Goal: Task Accomplishment & Management: Manage account settings

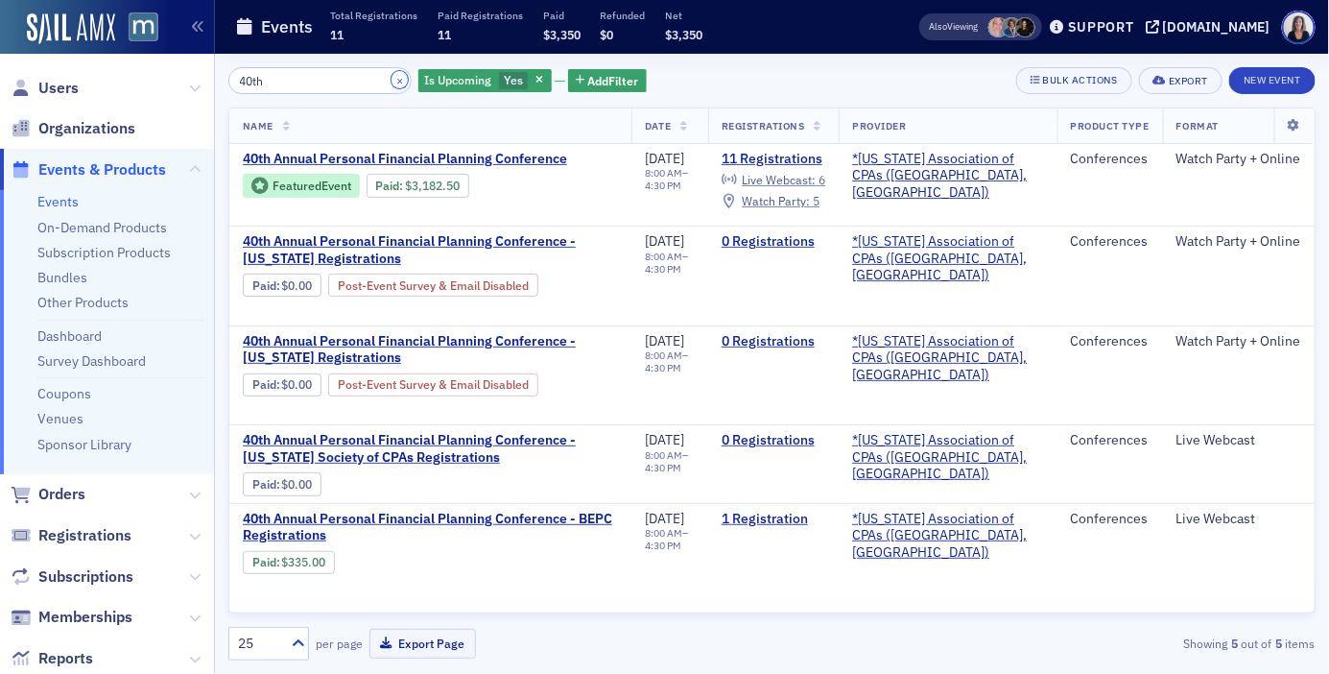
click at [391, 76] on button "×" at bounding box center [399, 79] width 17 height 17
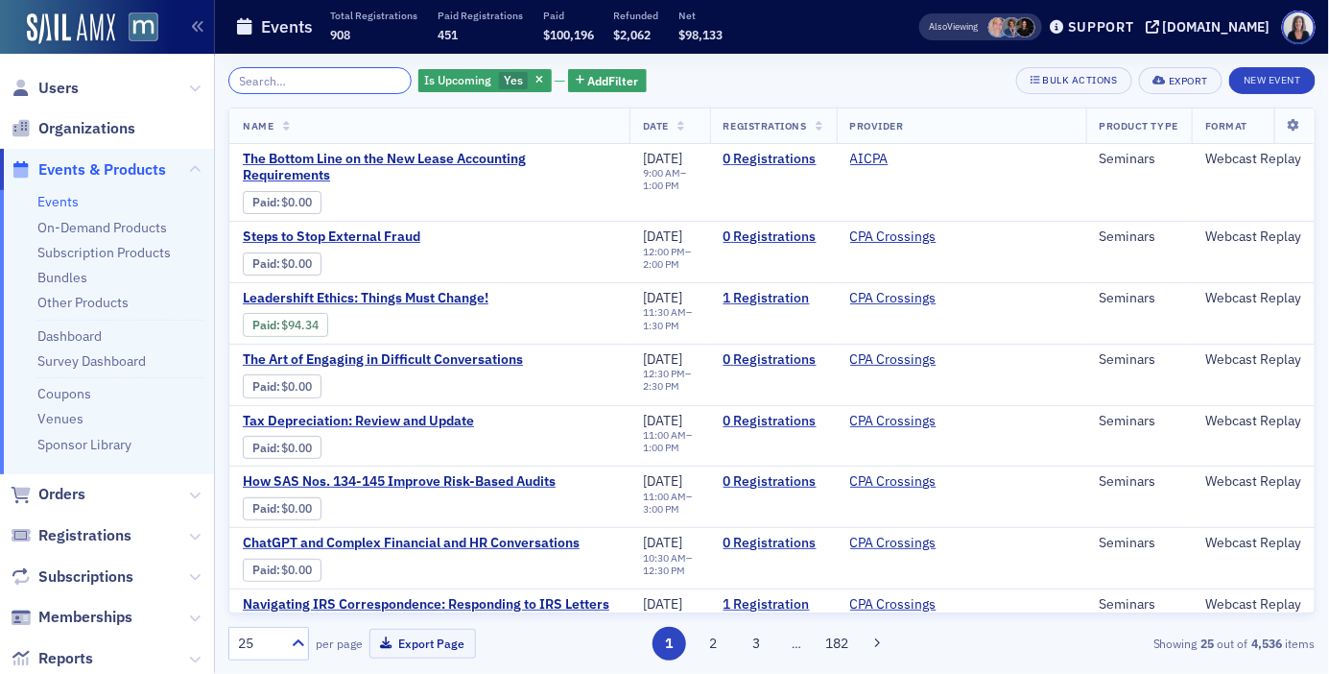
click at [377, 77] on input "search" at bounding box center [319, 80] width 183 height 27
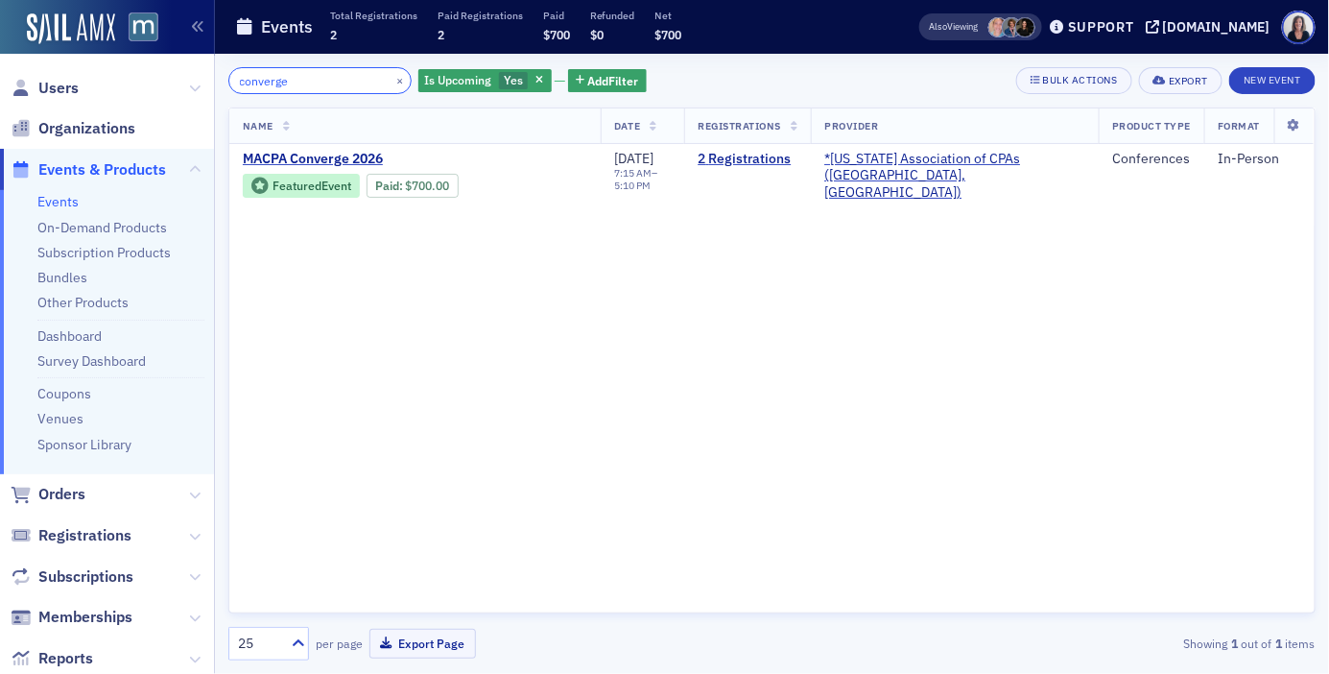
type input "converge"
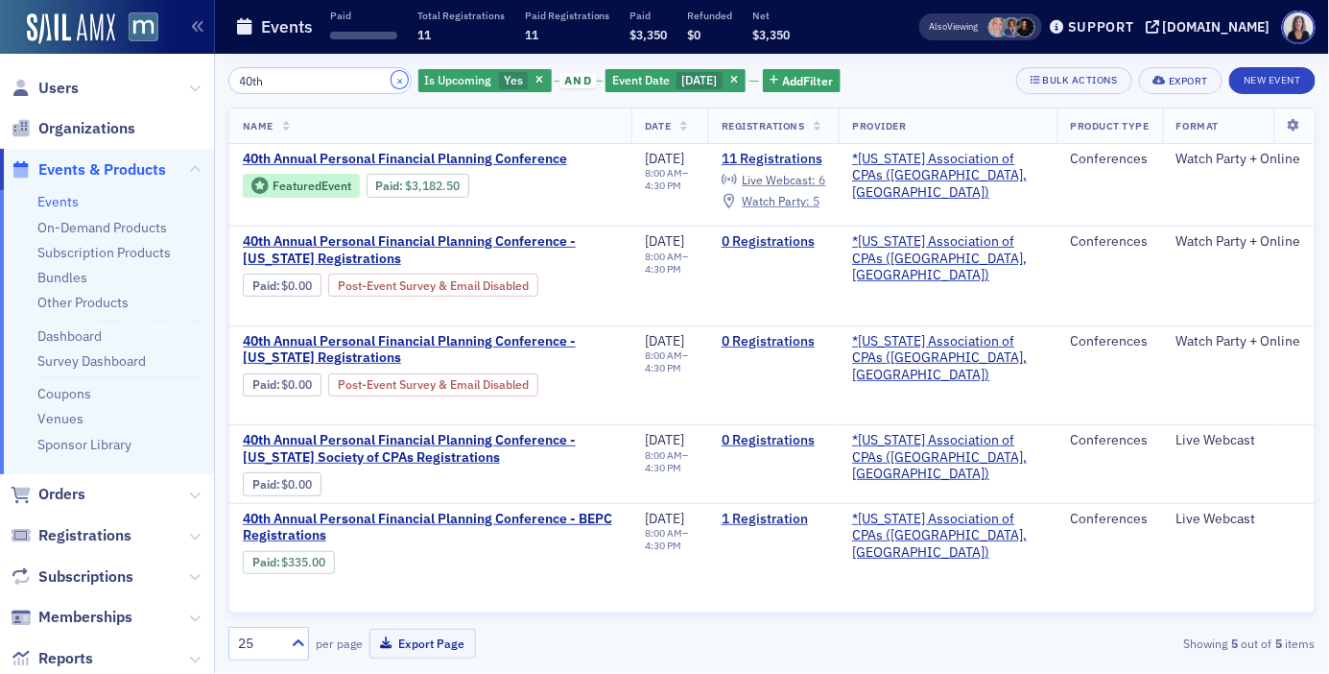
click at [391, 77] on button "×" at bounding box center [399, 79] width 17 height 17
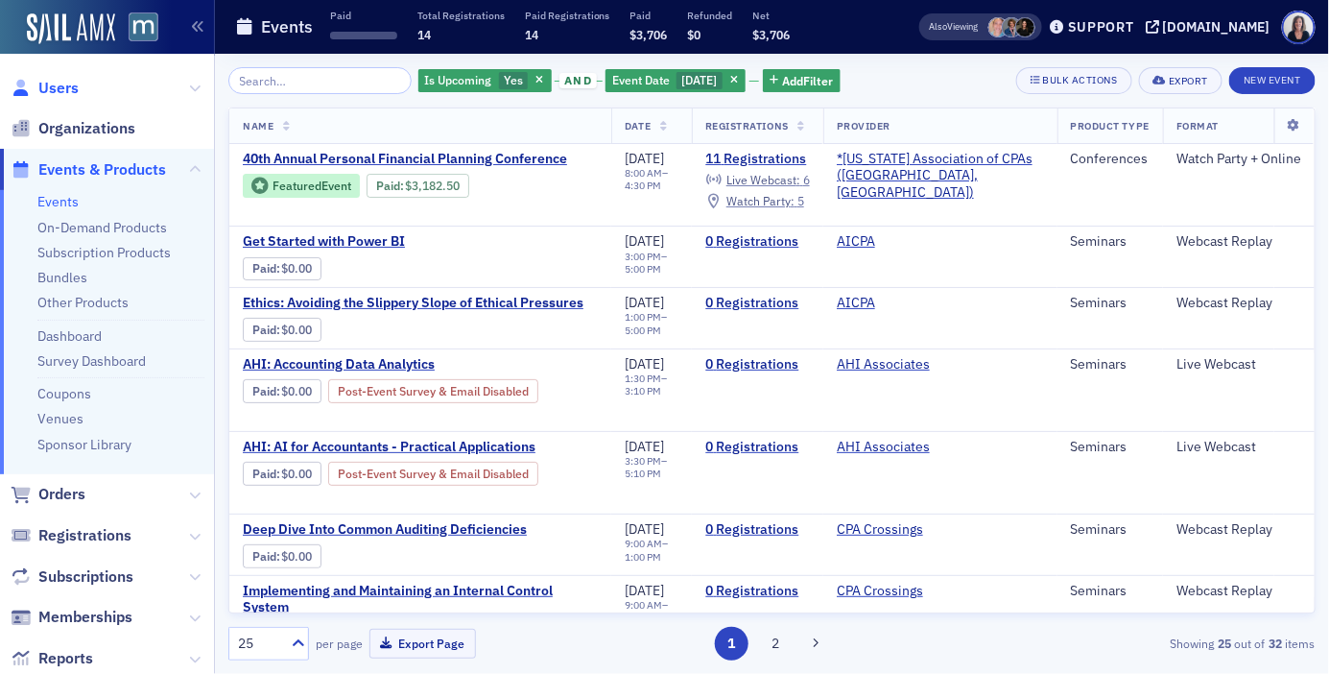
click at [69, 85] on span "Users" at bounding box center [58, 88] width 40 height 21
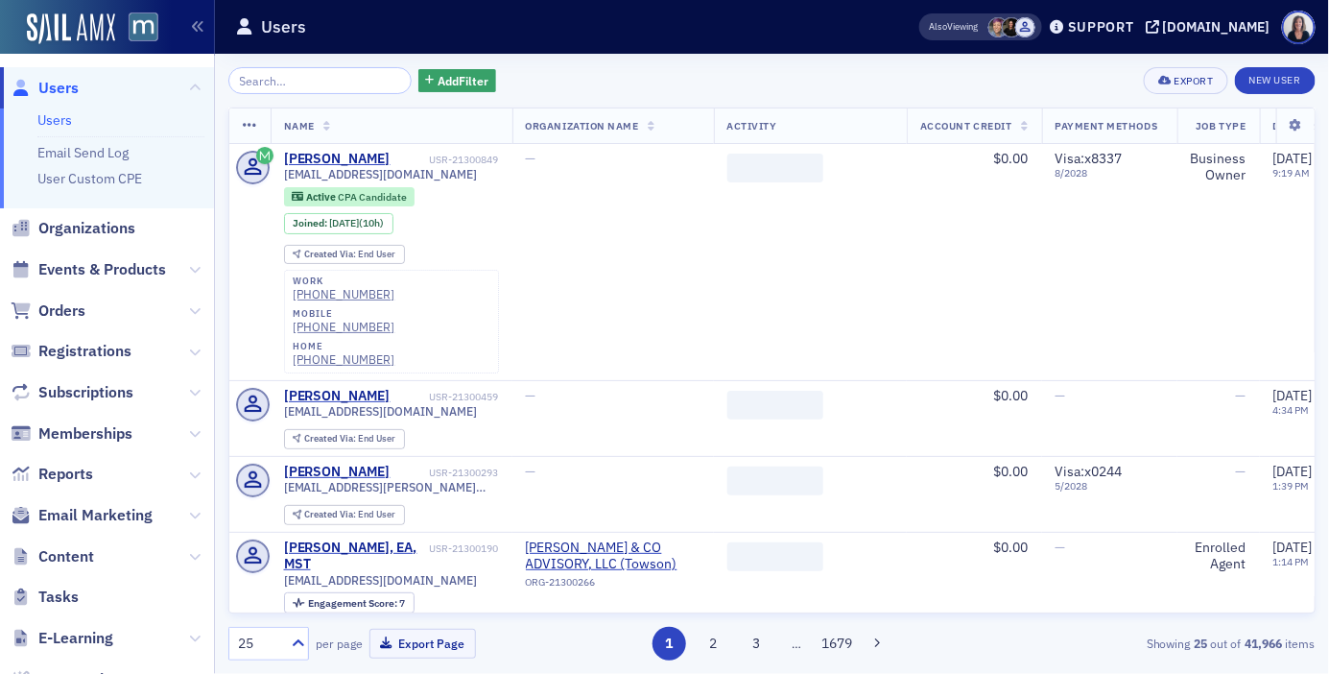
click at [273, 82] on input "search" at bounding box center [319, 80] width 183 height 27
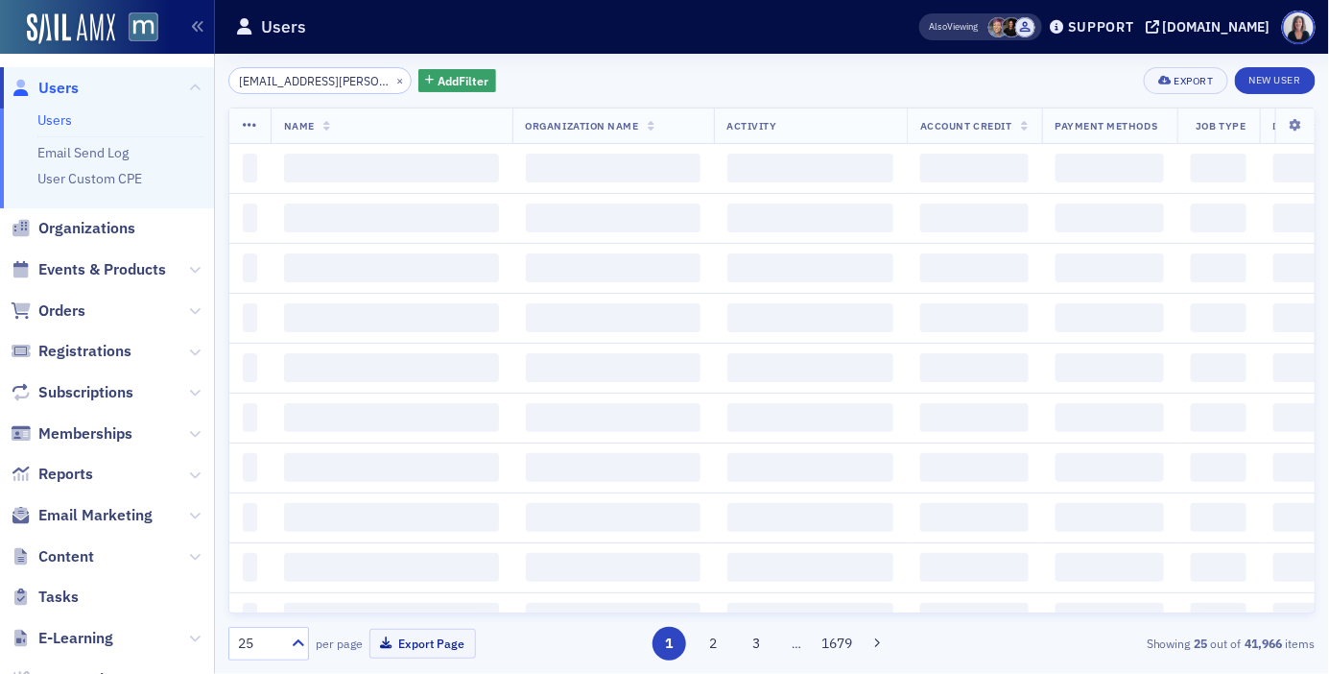
scroll to position [0, 12]
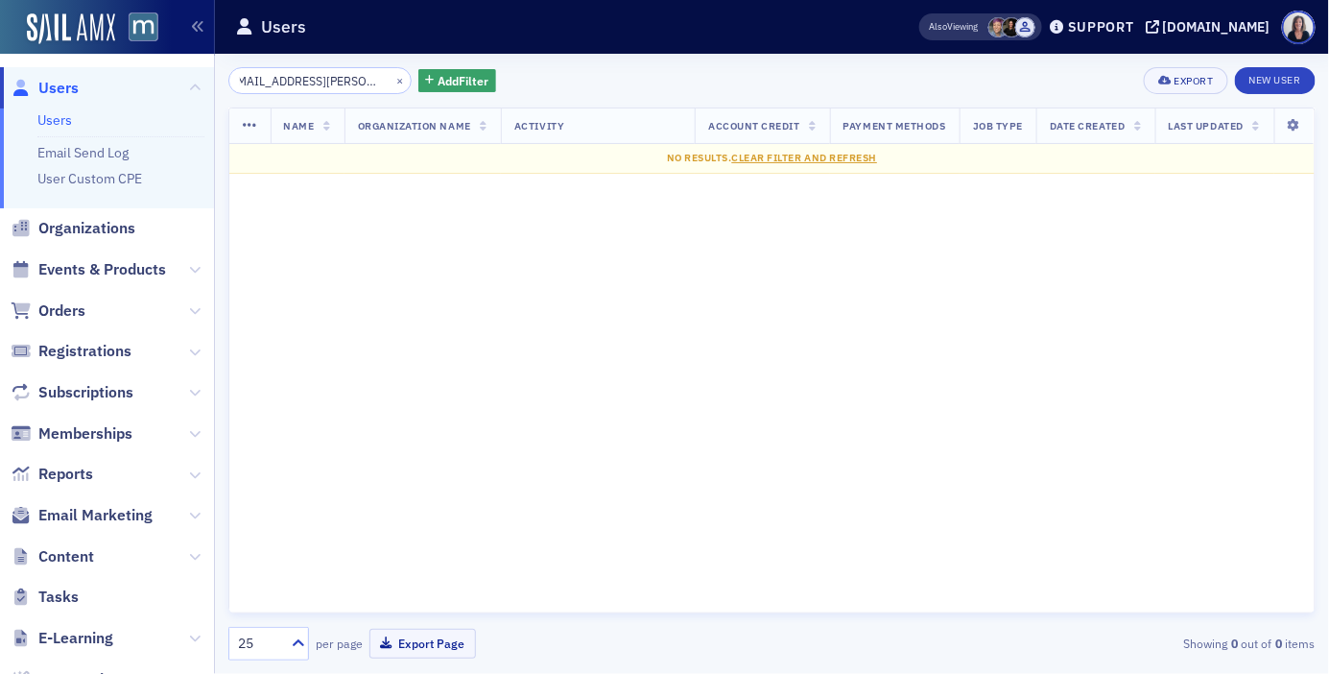
type input "[EMAIL_ADDRESS][PERSON_NAME][DOMAIN_NAME]"
click at [71, 88] on span "Users" at bounding box center [58, 88] width 40 height 21
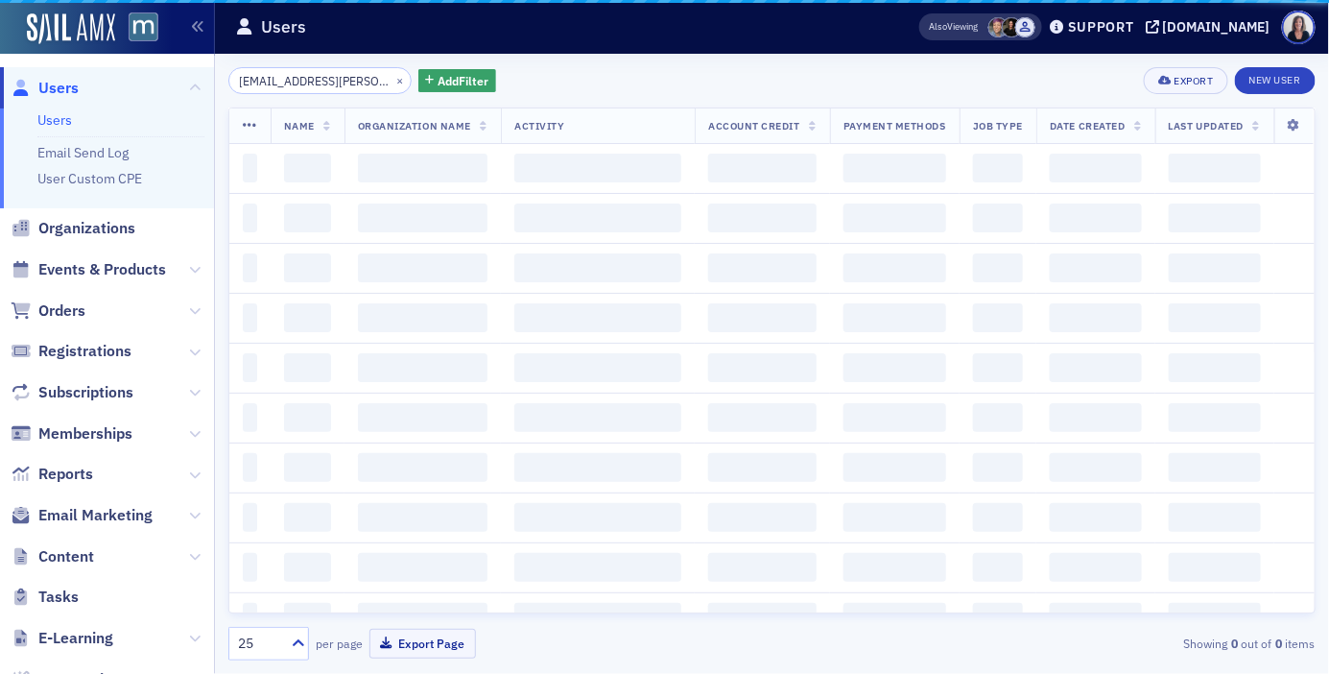
scroll to position [0, 13]
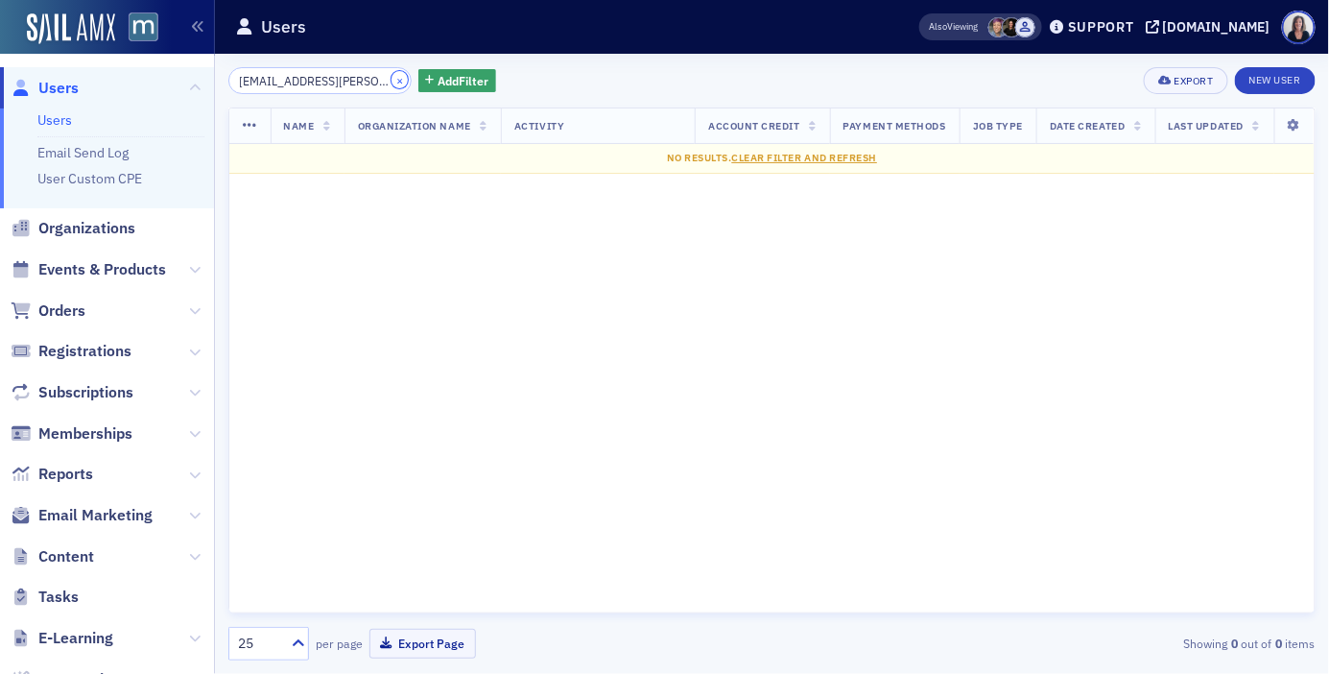
click at [391, 83] on button "×" at bounding box center [399, 79] width 17 height 17
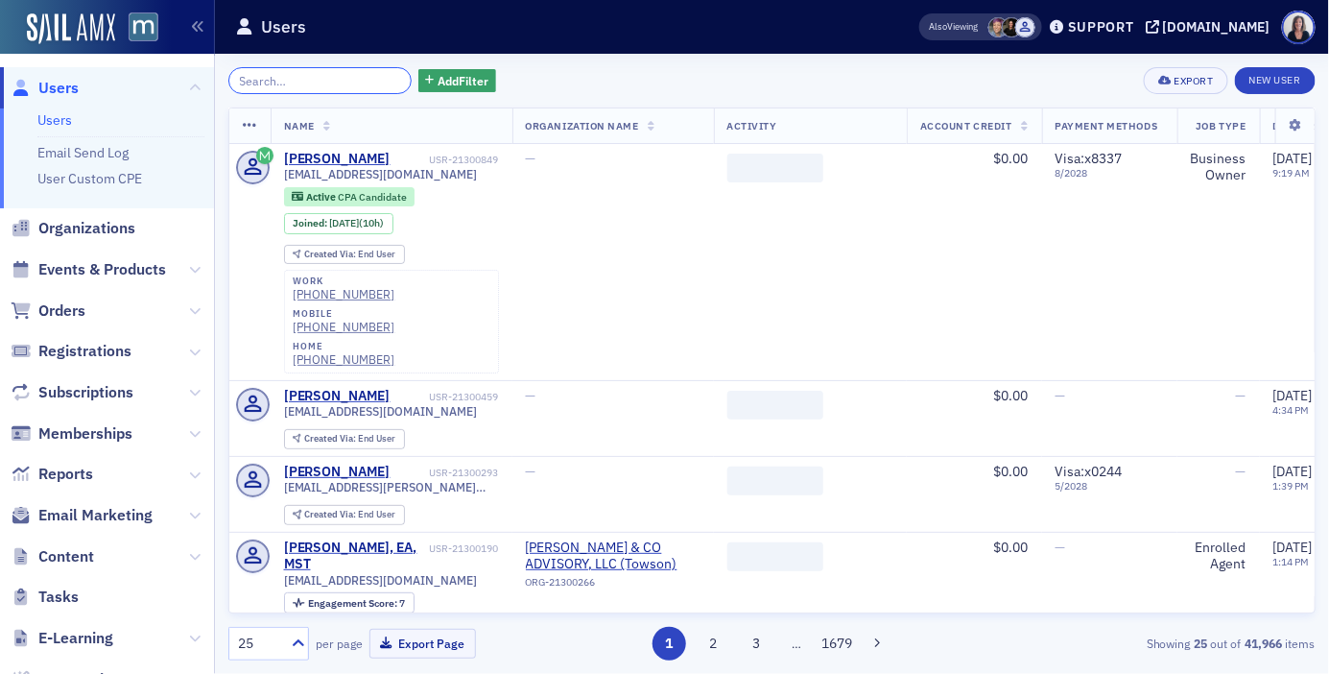
click at [312, 83] on input "search" at bounding box center [319, 80] width 183 height 27
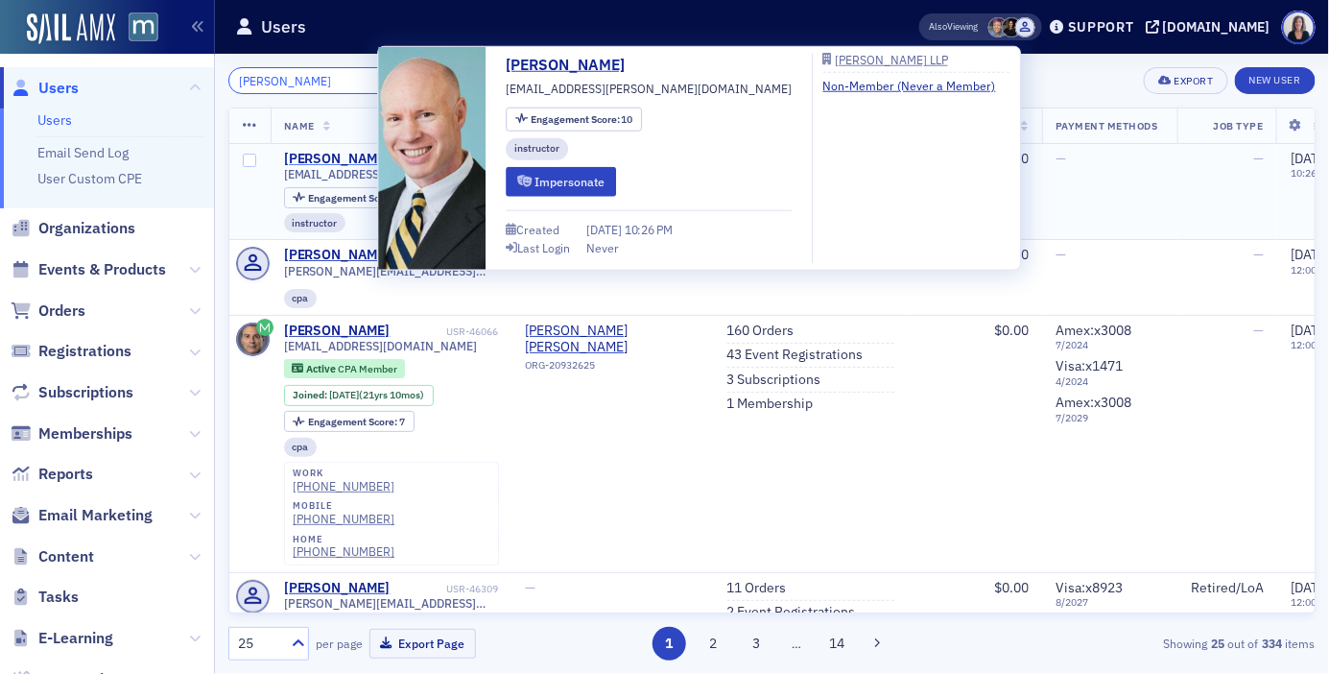
type input "[PERSON_NAME]"
click at [326, 158] on div "[PERSON_NAME]" at bounding box center [337, 159] width 107 height 17
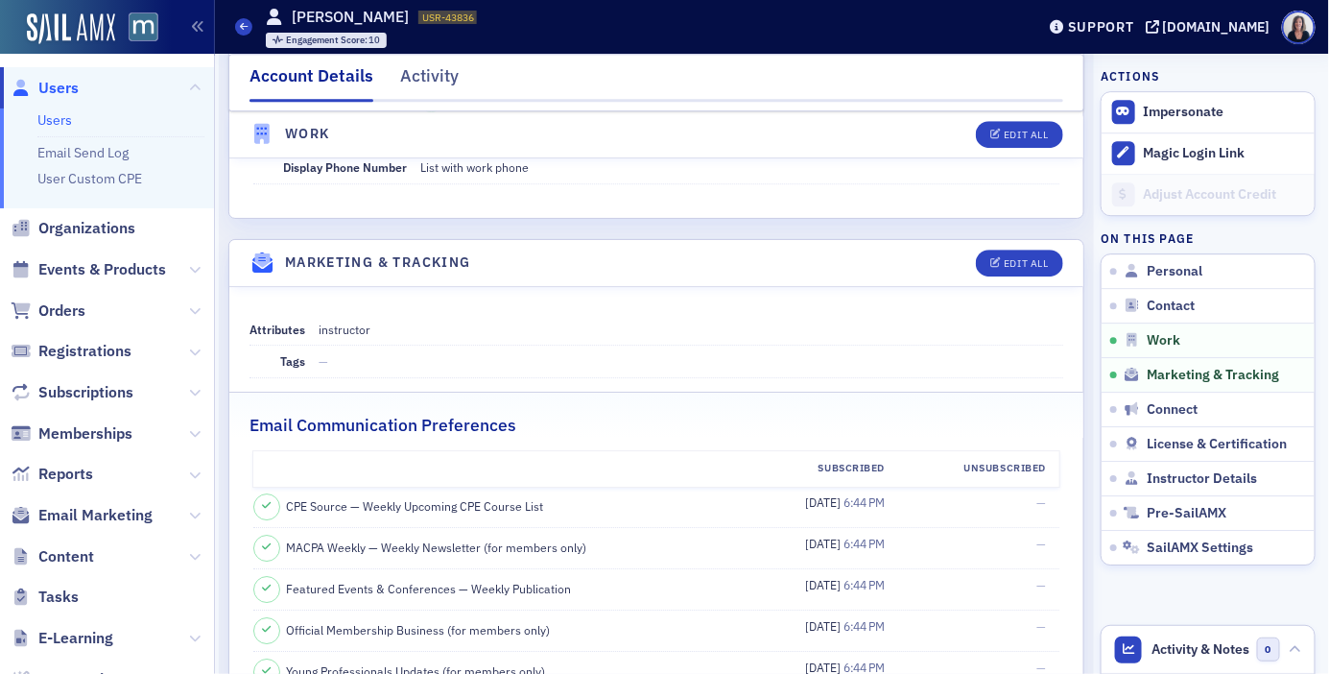
scroll to position [1789, 0]
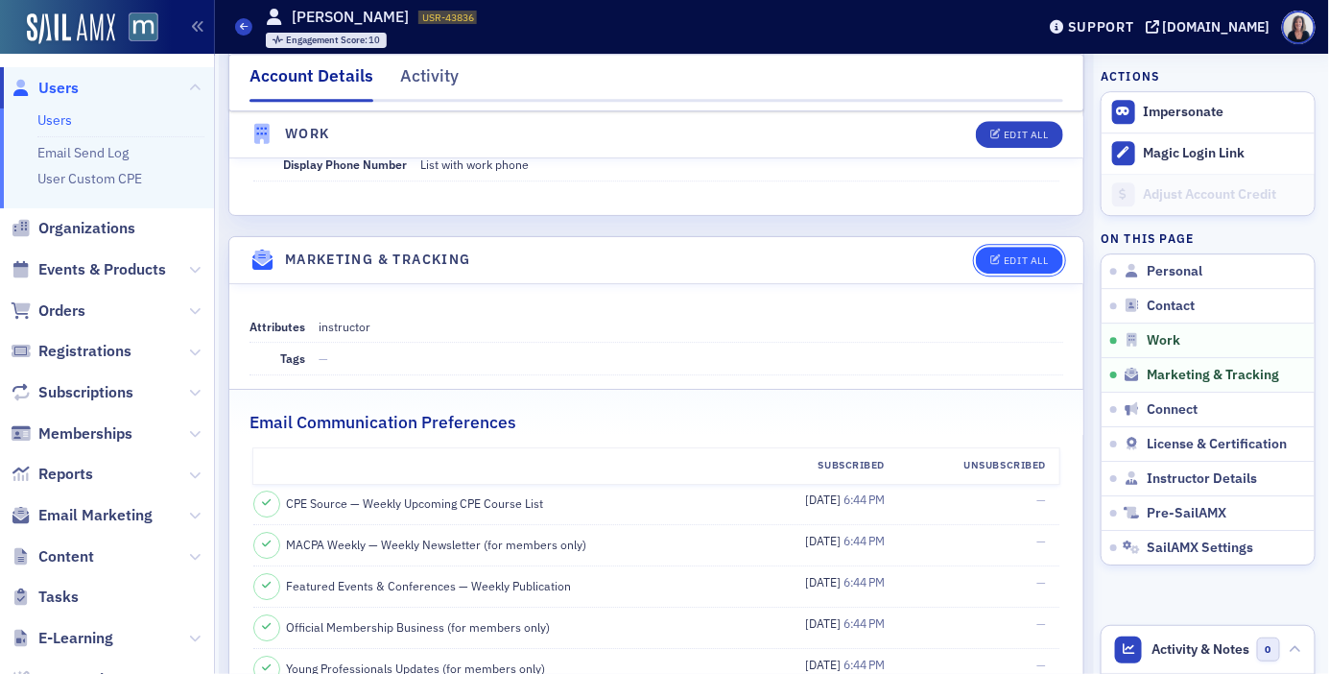
click at [1005, 259] on div "Edit All" at bounding box center [1026, 260] width 44 height 11
select select "US"
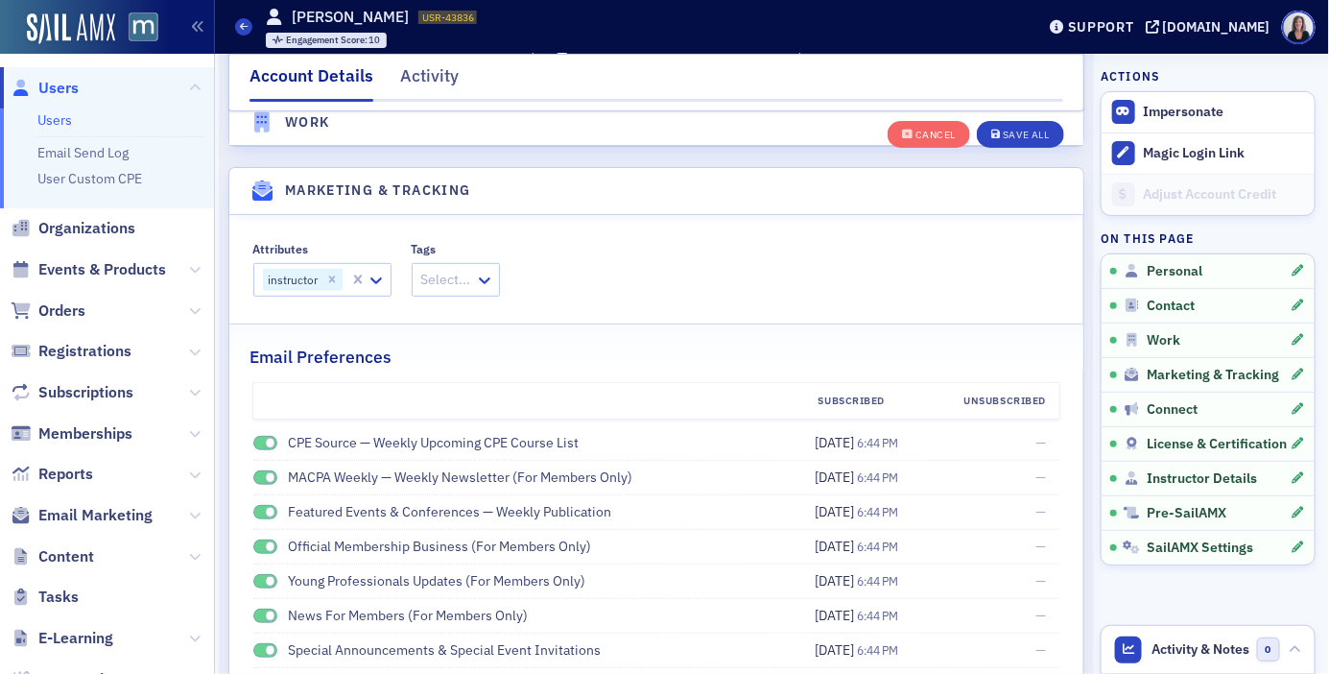
scroll to position [2511, 0]
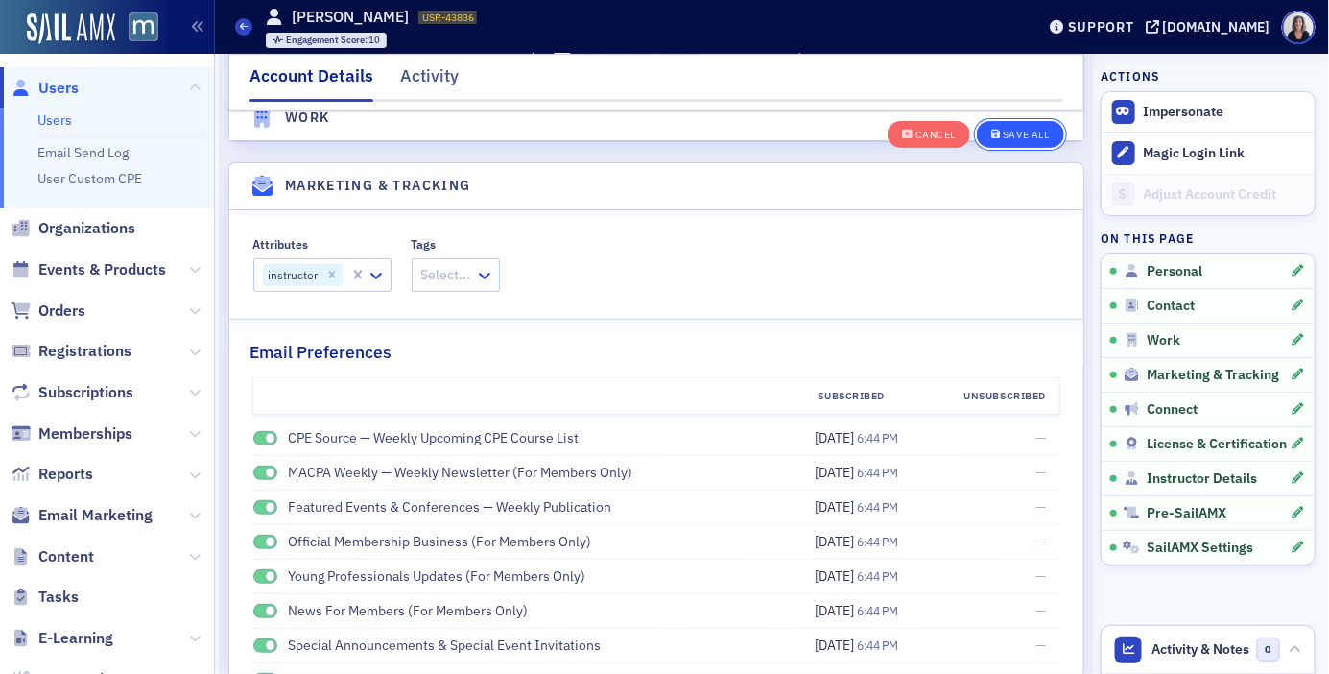
click at [1017, 130] on div "Save All" at bounding box center [1026, 135] width 46 height 11
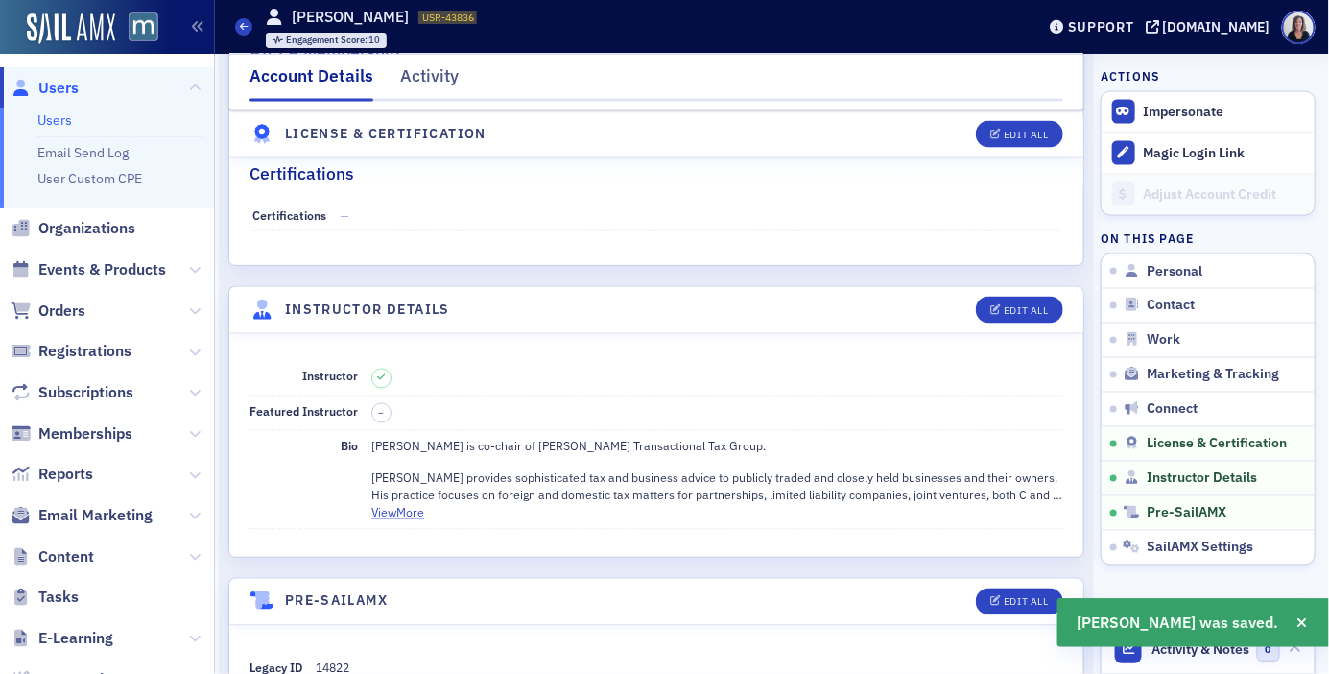
scroll to position [3347, 0]
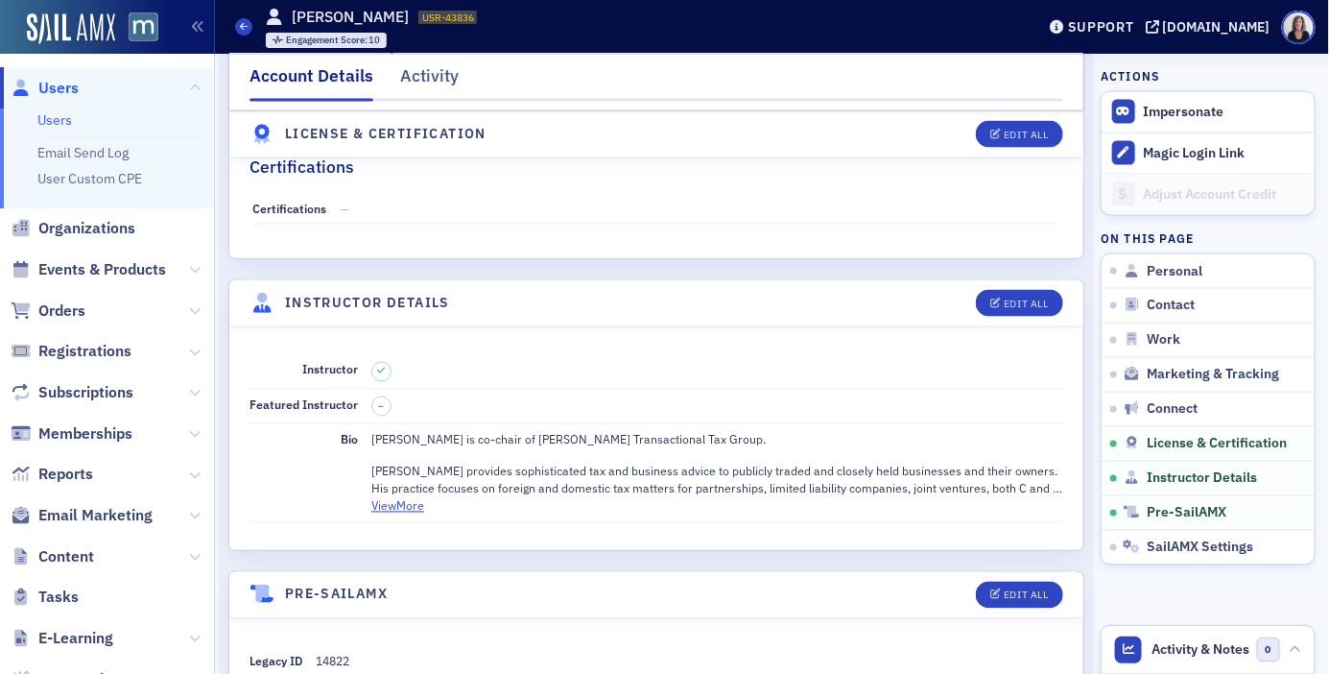
click at [73, 84] on span "Users" at bounding box center [58, 88] width 40 height 21
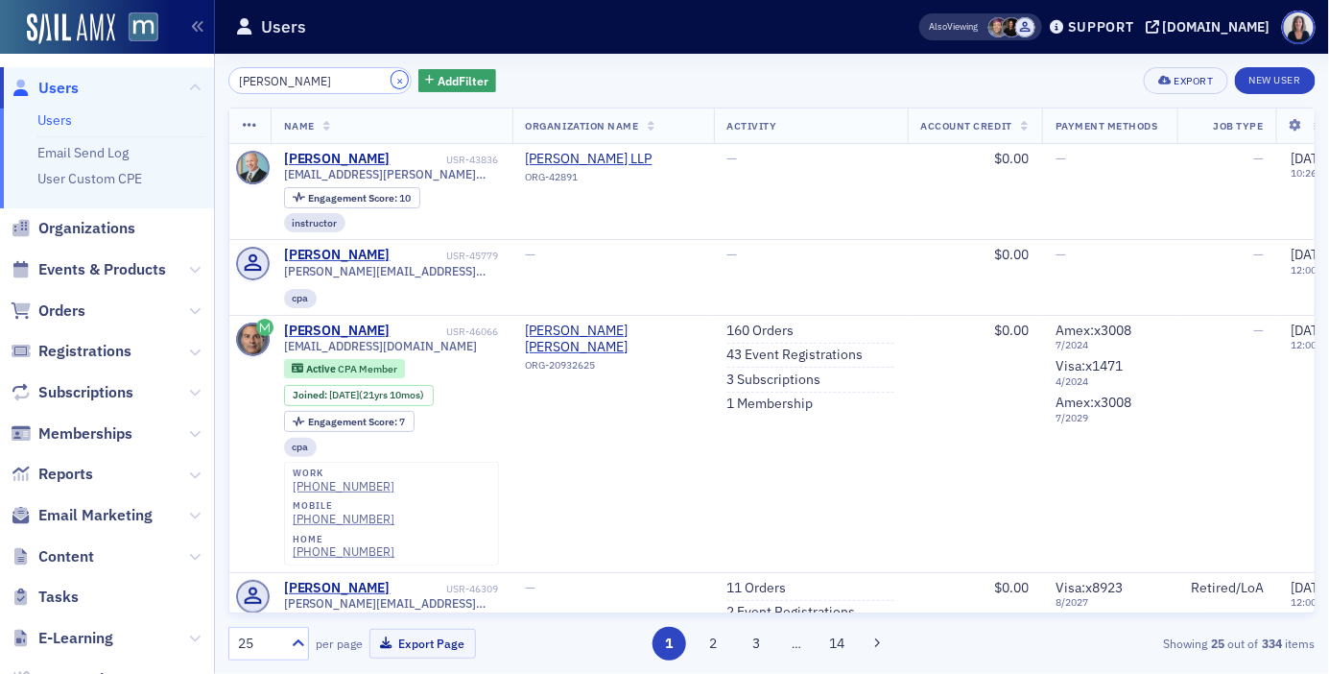
click at [391, 78] on button "×" at bounding box center [399, 79] width 17 height 17
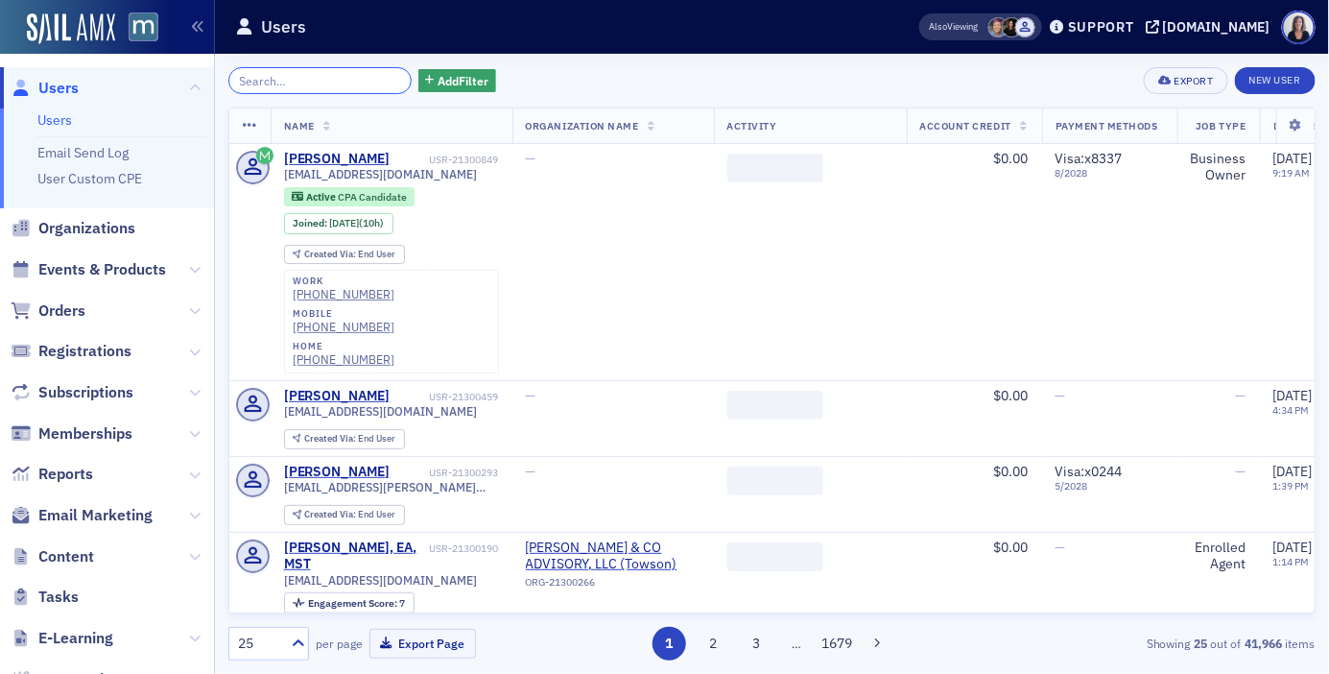
click at [366, 80] on input "search" at bounding box center [319, 80] width 183 height 27
paste input "[EMAIL_ADDRESS][PERSON_NAME][DOMAIN_NAME]"
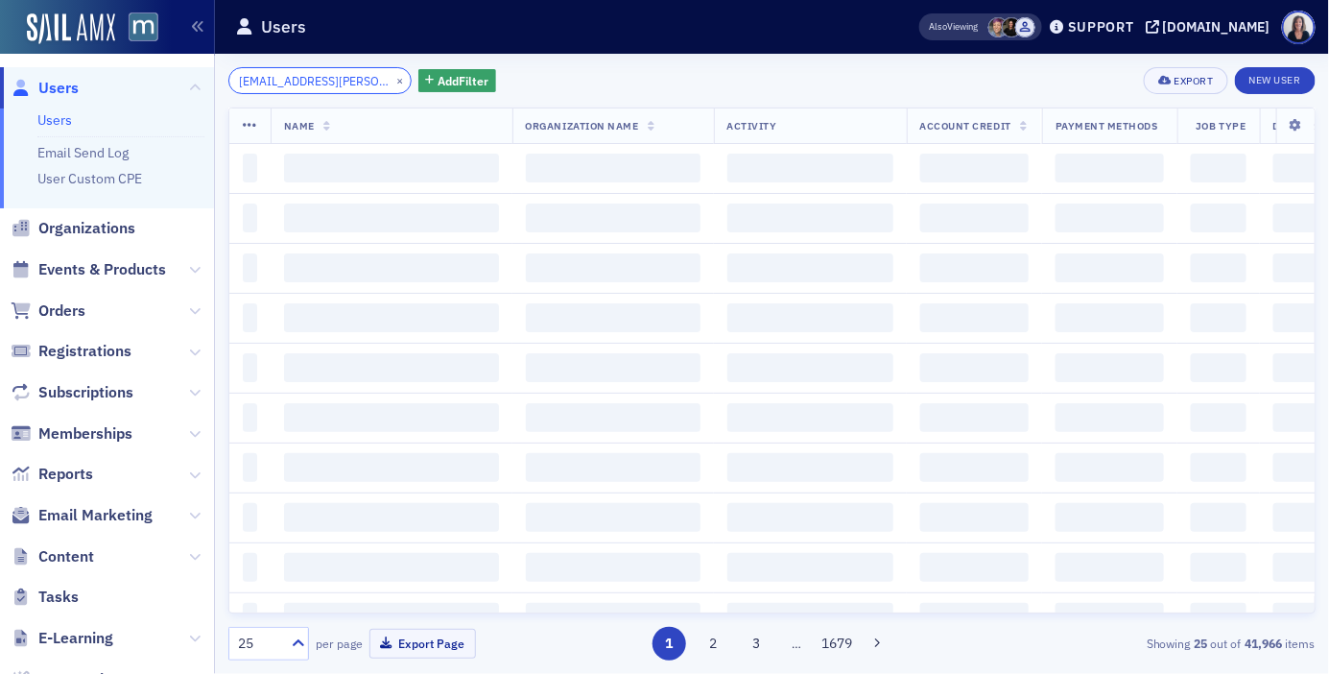
scroll to position [0, 13]
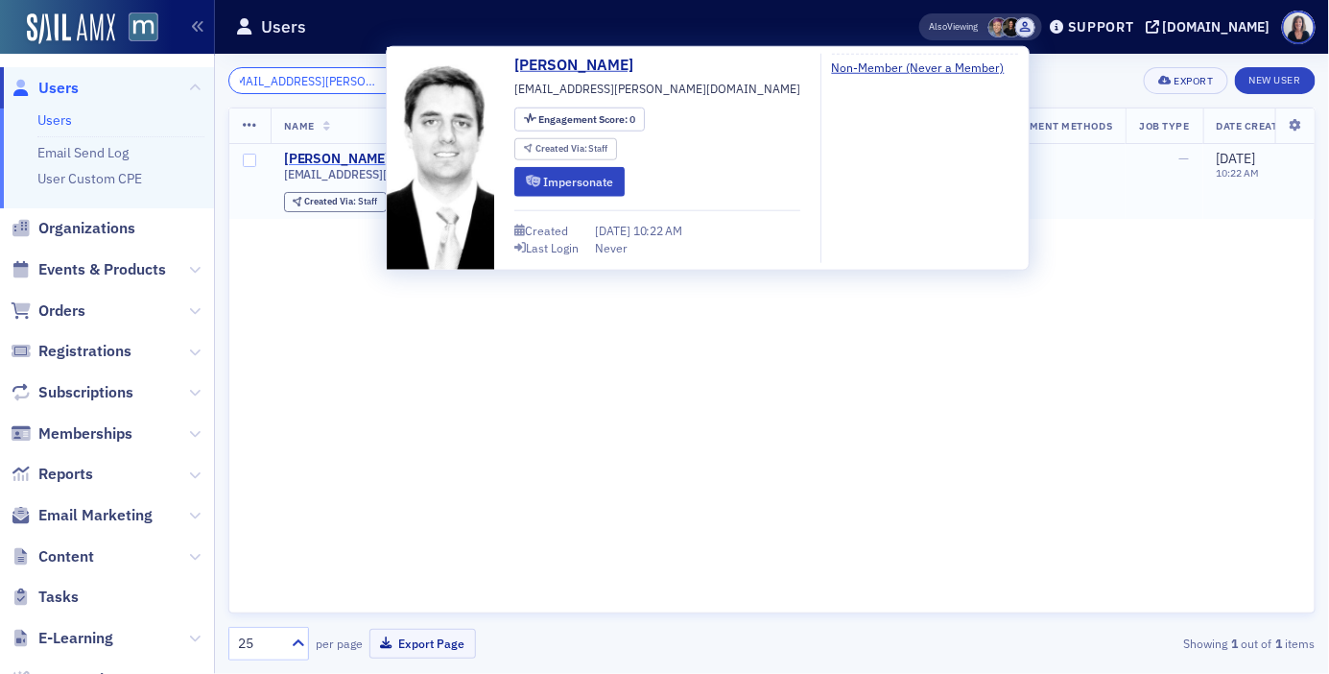
type input "[EMAIL_ADDRESS][PERSON_NAME][DOMAIN_NAME]"
click at [346, 158] on div "[PERSON_NAME]" at bounding box center [337, 159] width 107 height 17
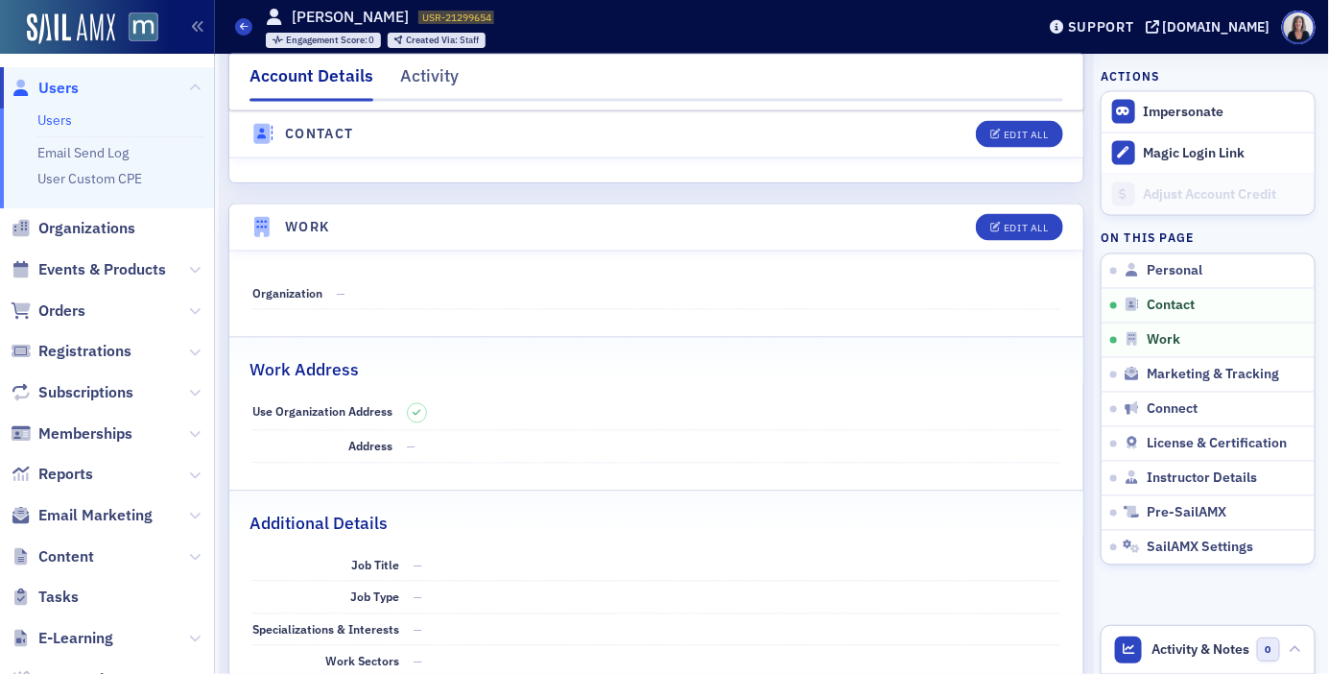
scroll to position [1014, 0]
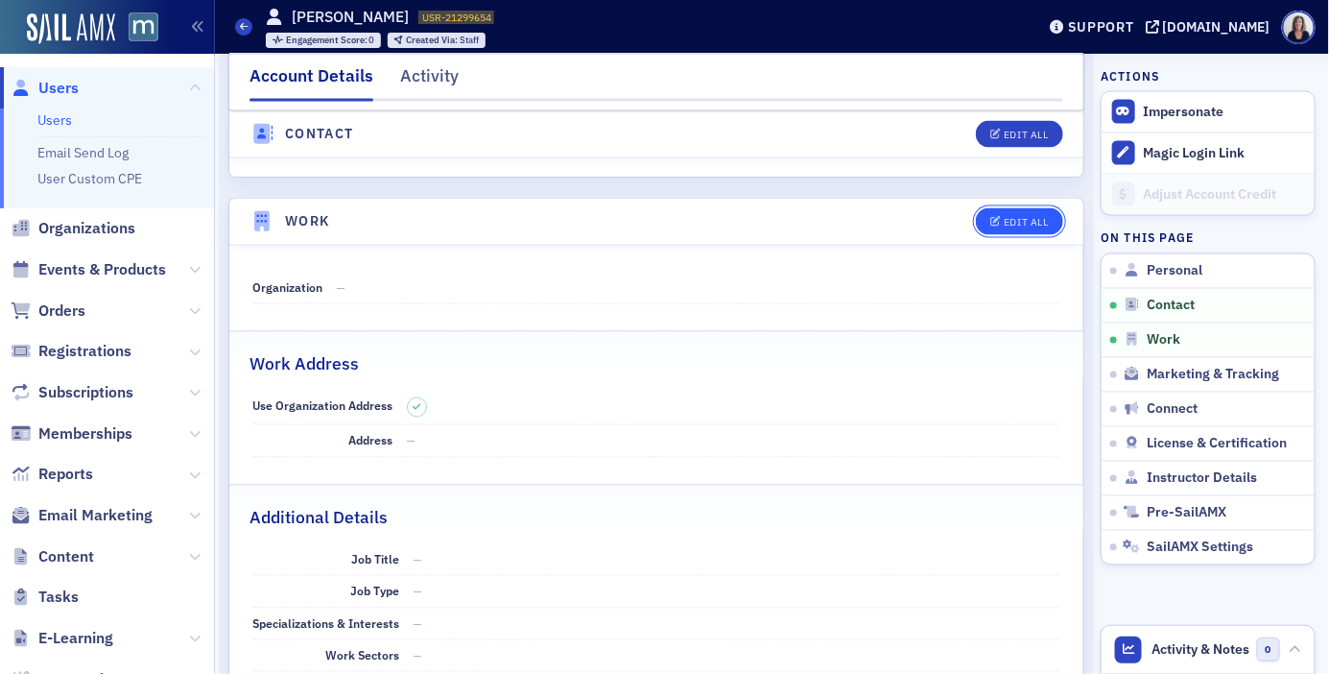
click at [1025, 224] on div "Edit All" at bounding box center [1026, 222] width 44 height 11
select select "US"
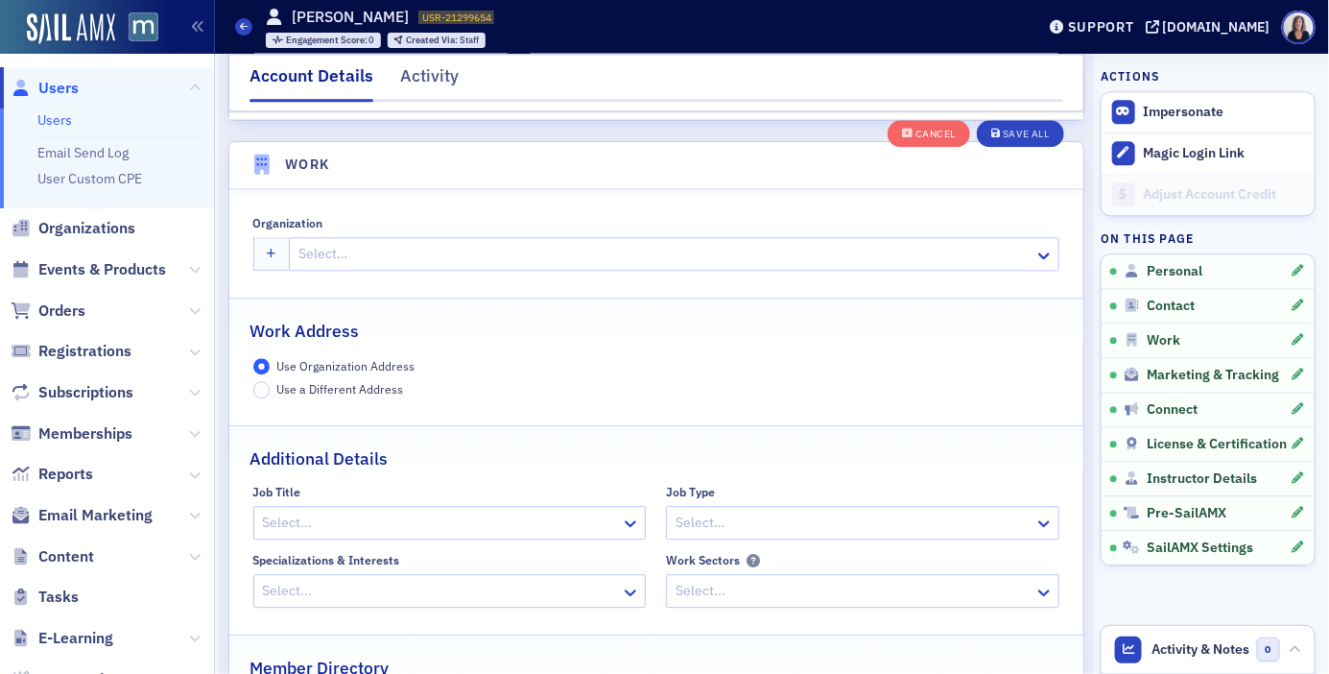
scroll to position [1520, 0]
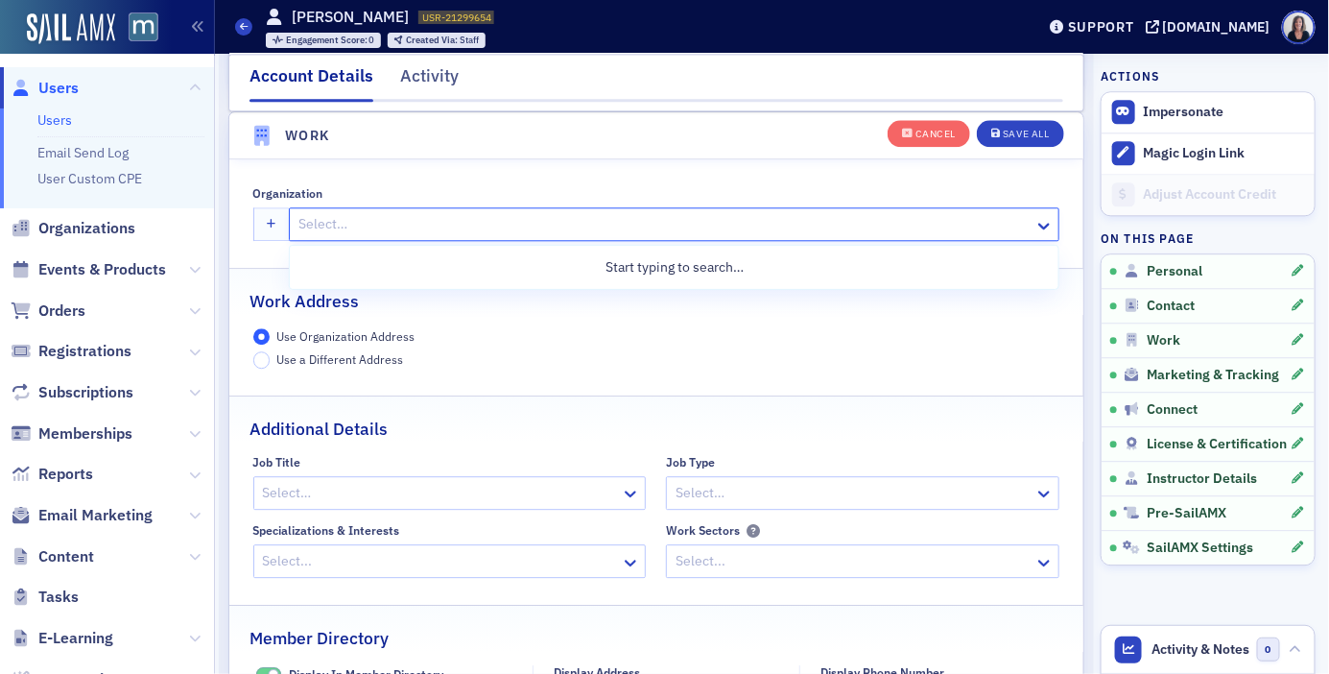
click at [302, 225] on div at bounding box center [664, 224] width 736 height 24
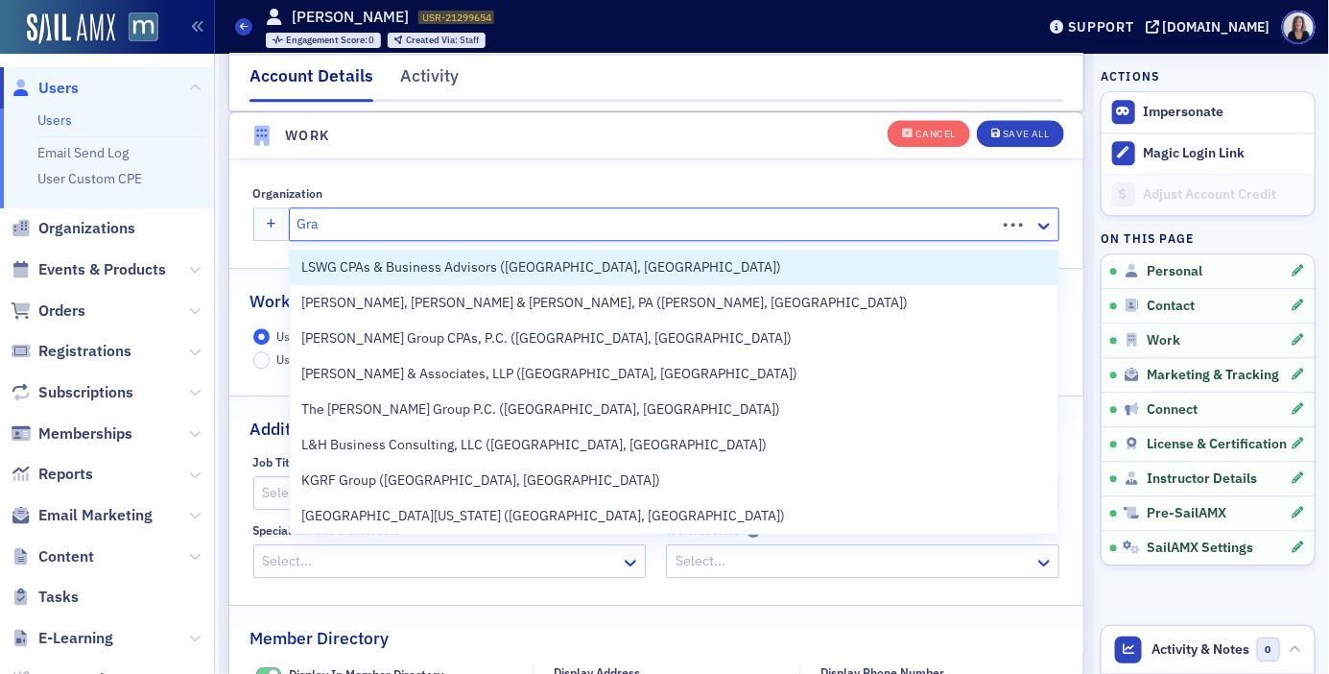
type input "Gran"
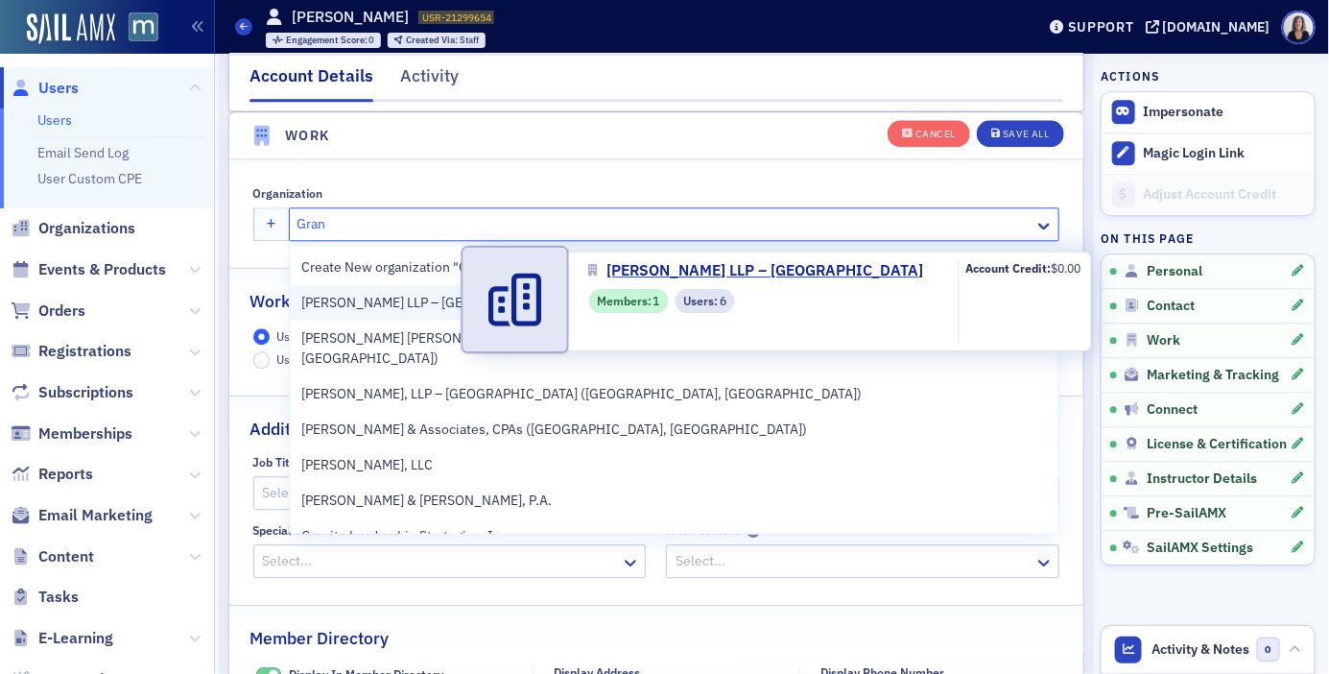
click at [348, 299] on span "[PERSON_NAME] LLP – [GEOGRAPHIC_DATA]" at bounding box center [437, 303] width 273 height 20
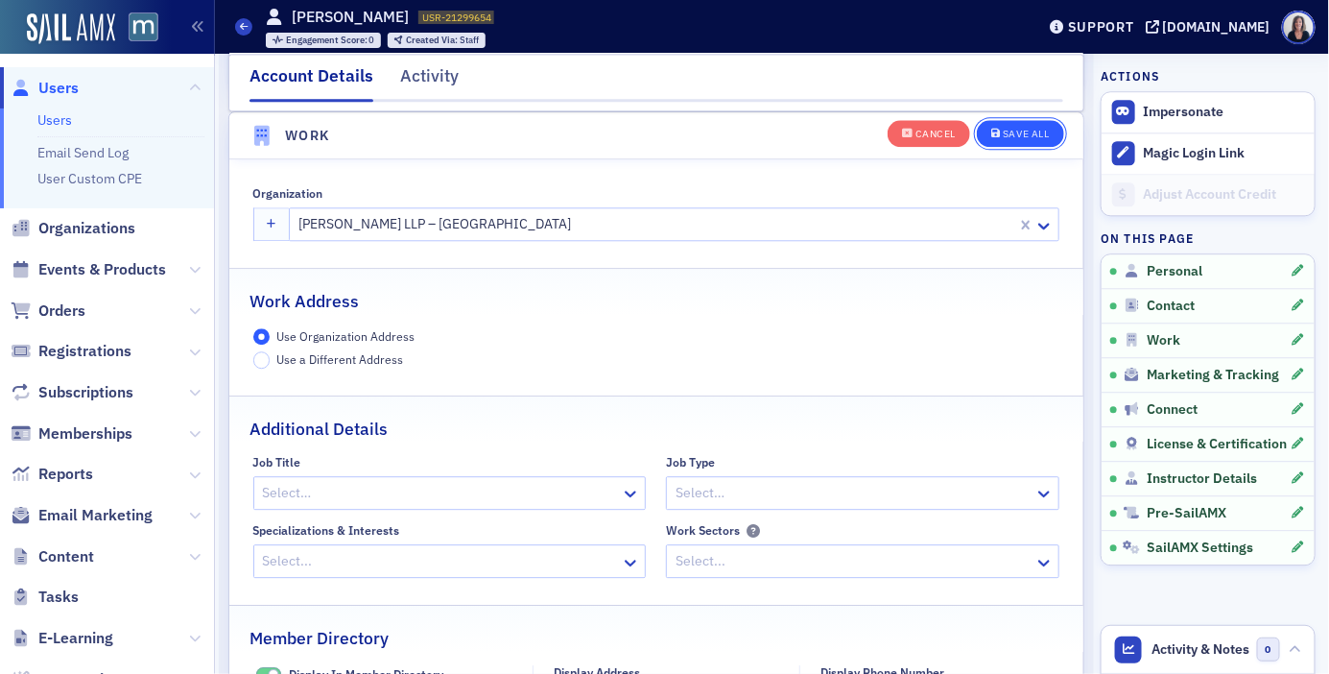
click at [1040, 130] on div "Save All" at bounding box center [1026, 135] width 46 height 11
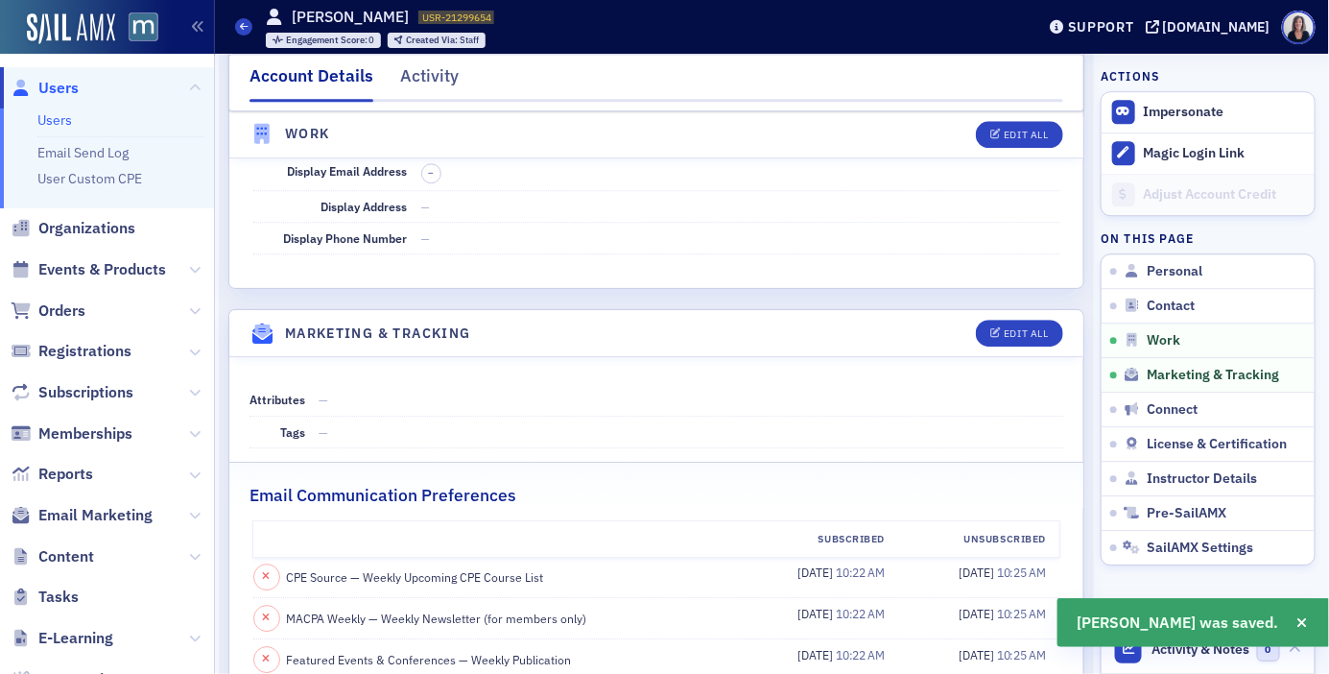
scroll to position [1658, 0]
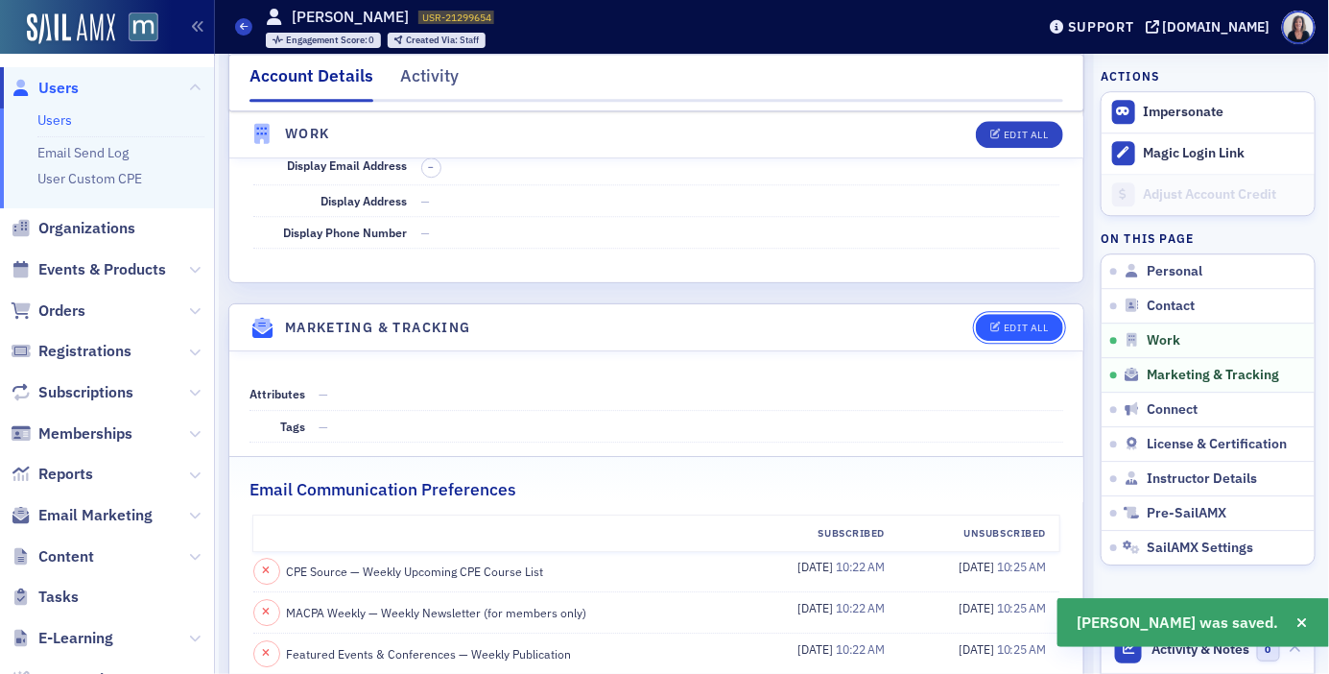
click at [1033, 331] on div "Edit All" at bounding box center [1026, 327] width 44 height 11
select select "US"
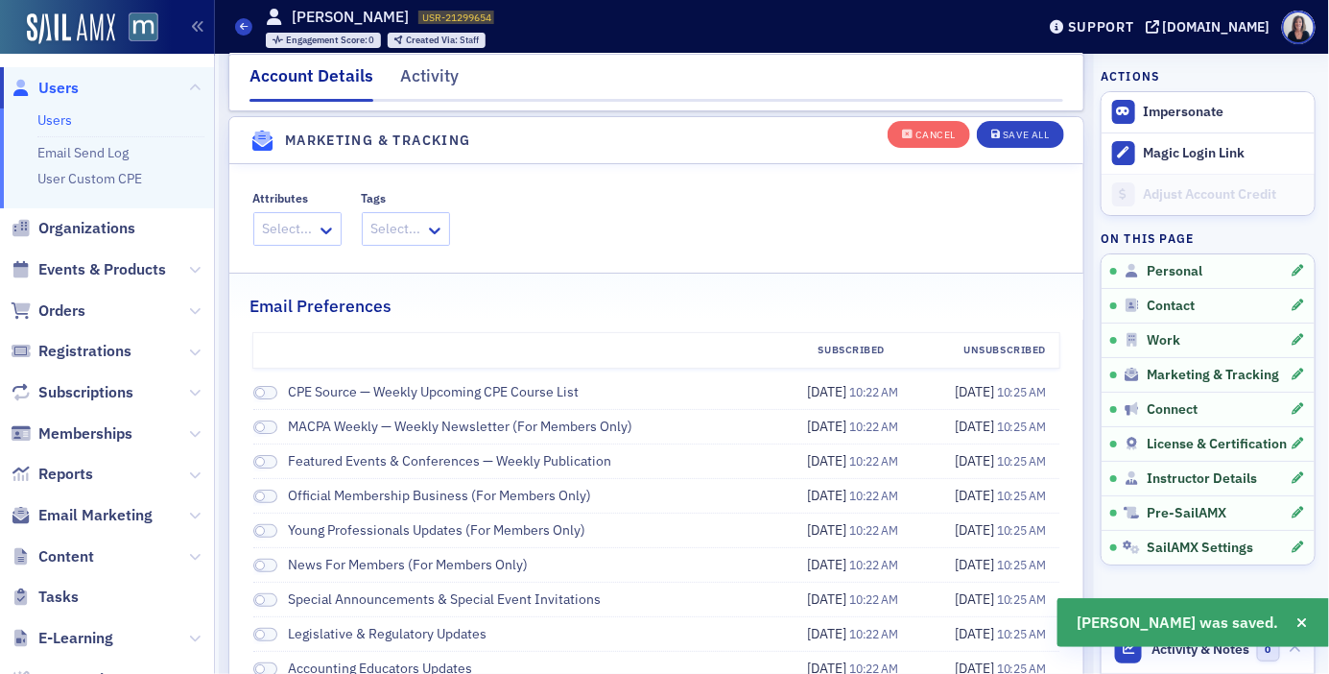
scroll to position [2251, 0]
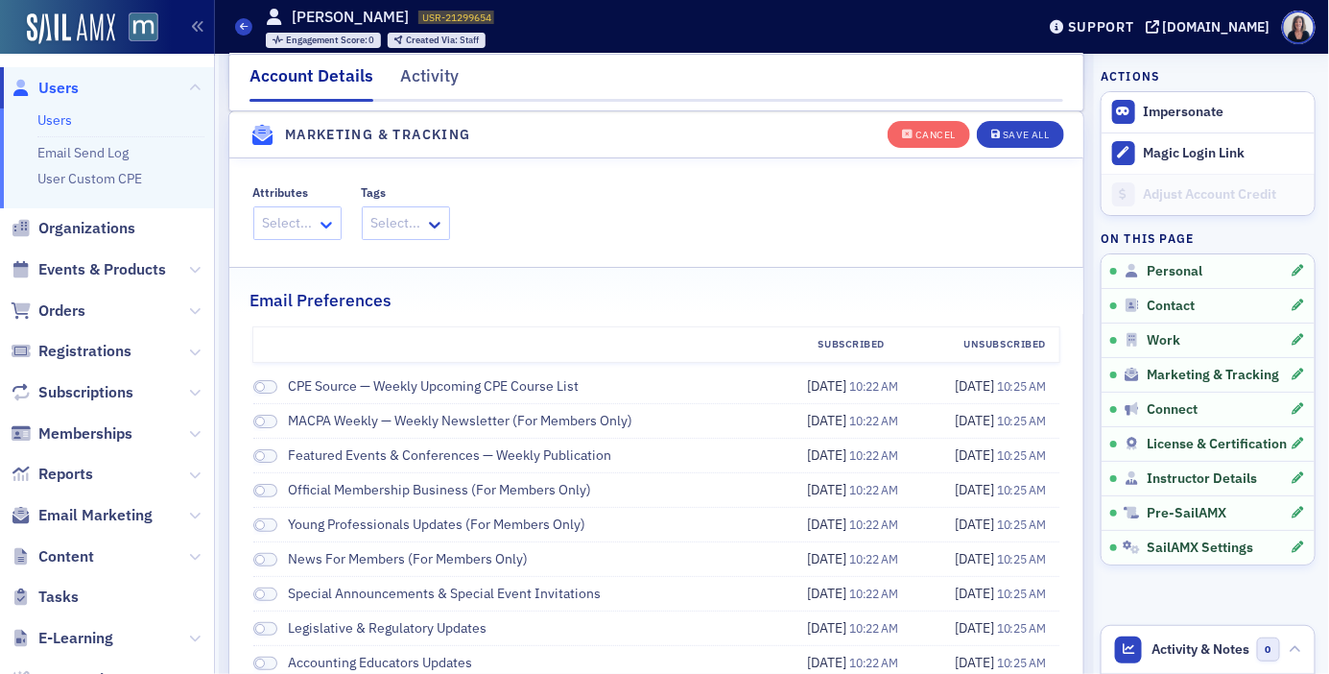
click at [327, 222] on icon at bounding box center [326, 224] width 19 height 19
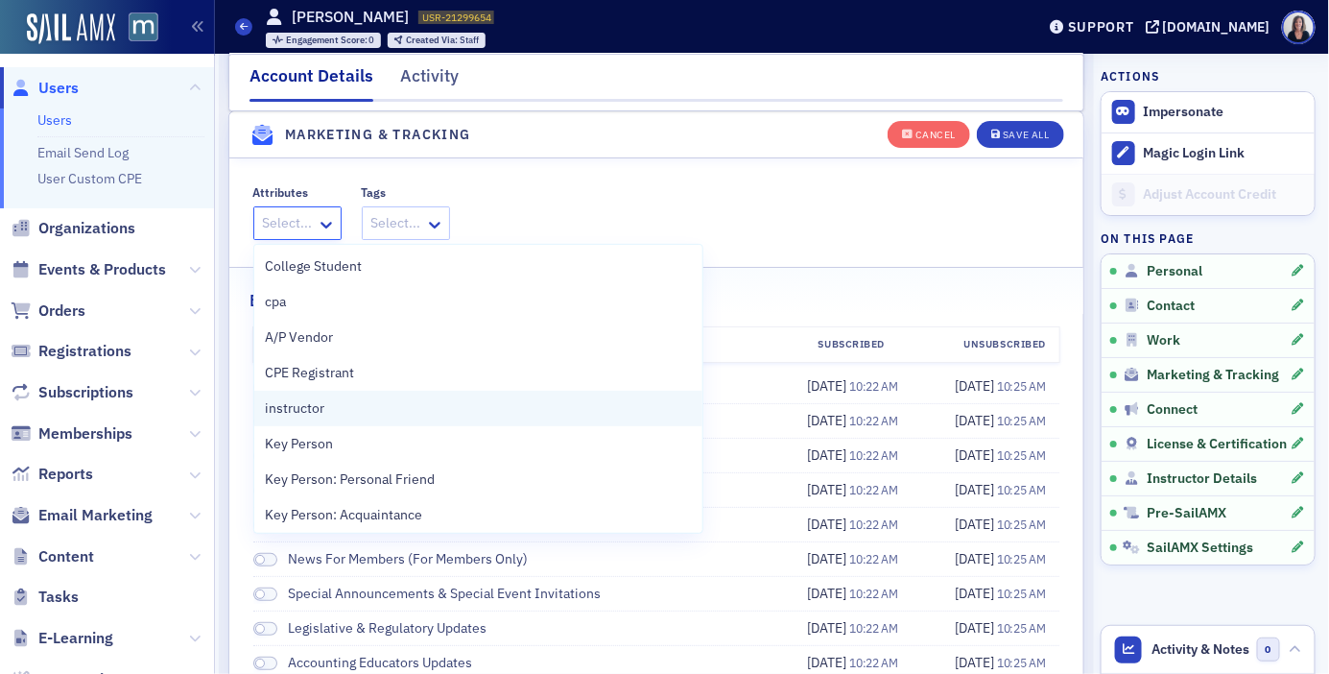
click at [303, 401] on span "instructor" at bounding box center [295, 408] width 59 height 20
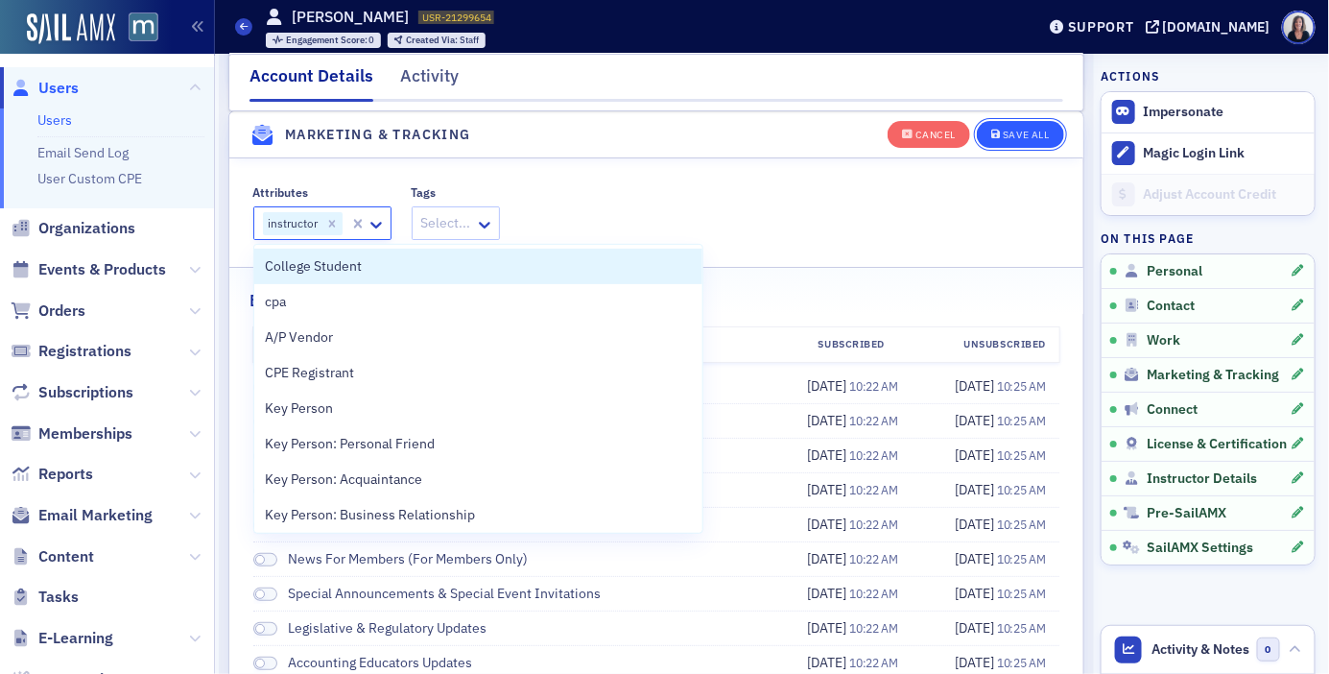
click at [1023, 130] on div "Save All" at bounding box center [1026, 135] width 46 height 11
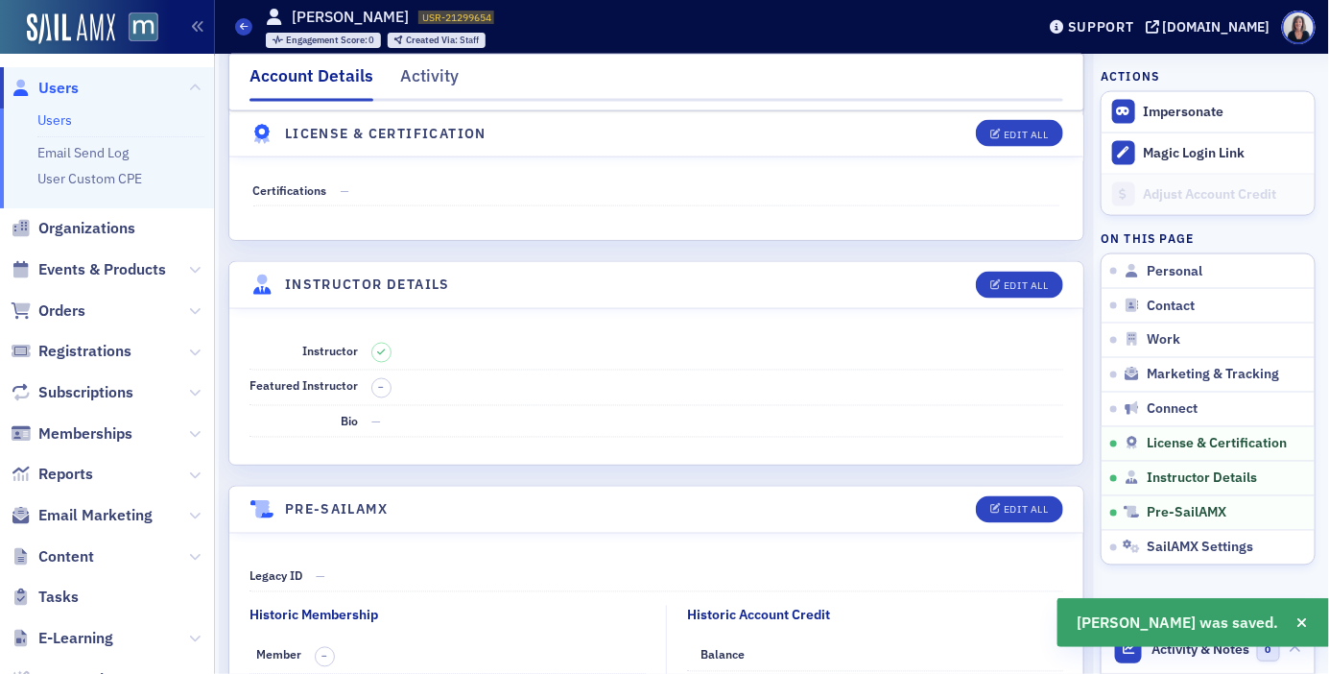
scroll to position [3303, 0]
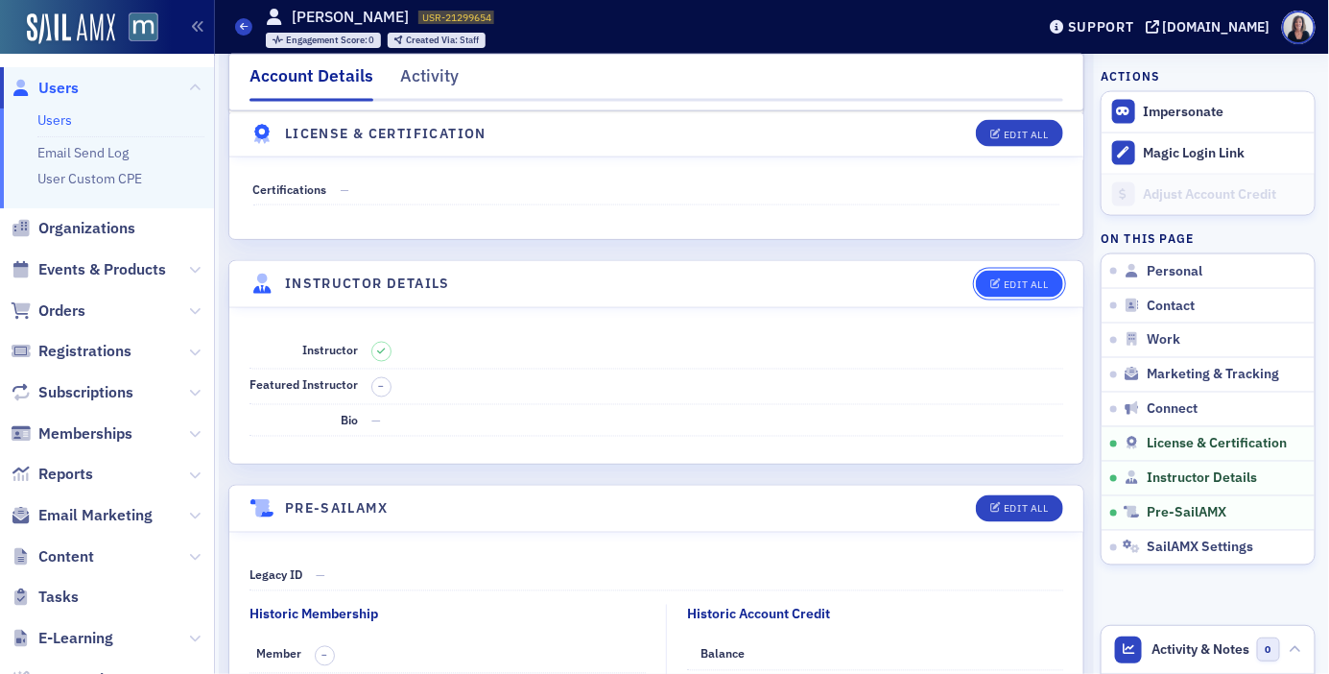
click at [1034, 290] on div "Edit All" at bounding box center [1026, 284] width 44 height 11
select select "US"
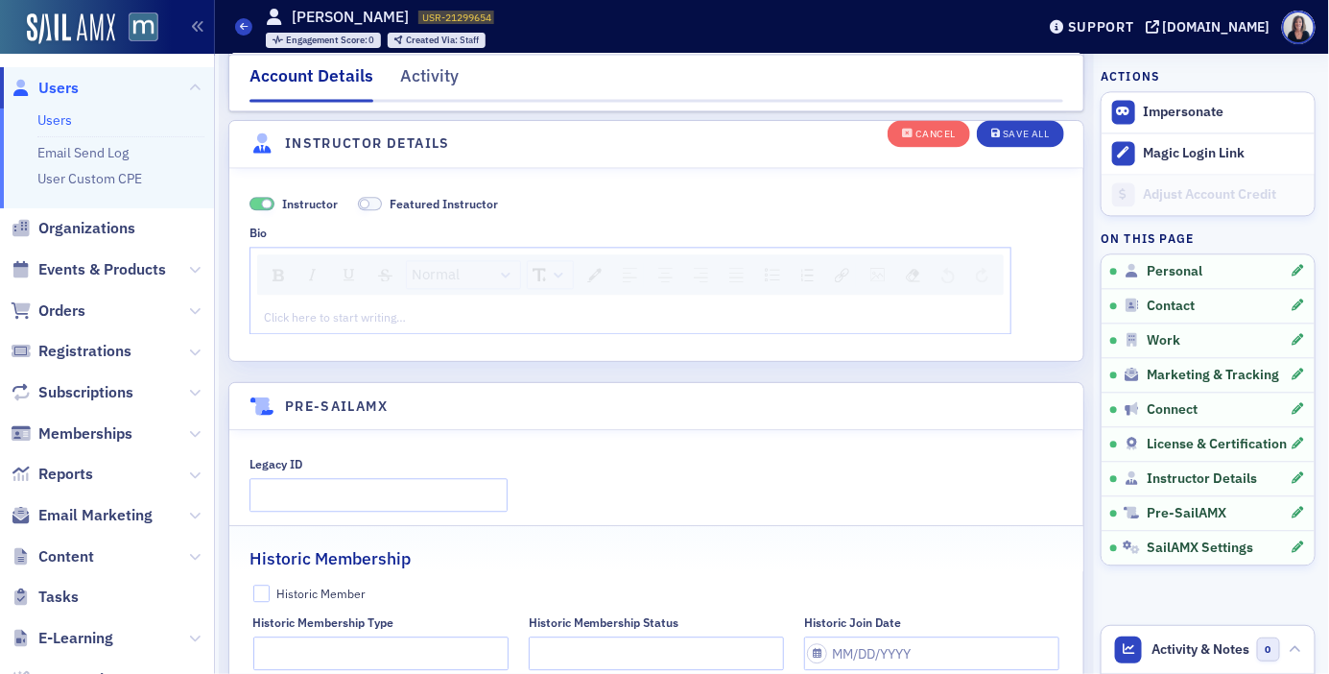
scroll to position [3758, 0]
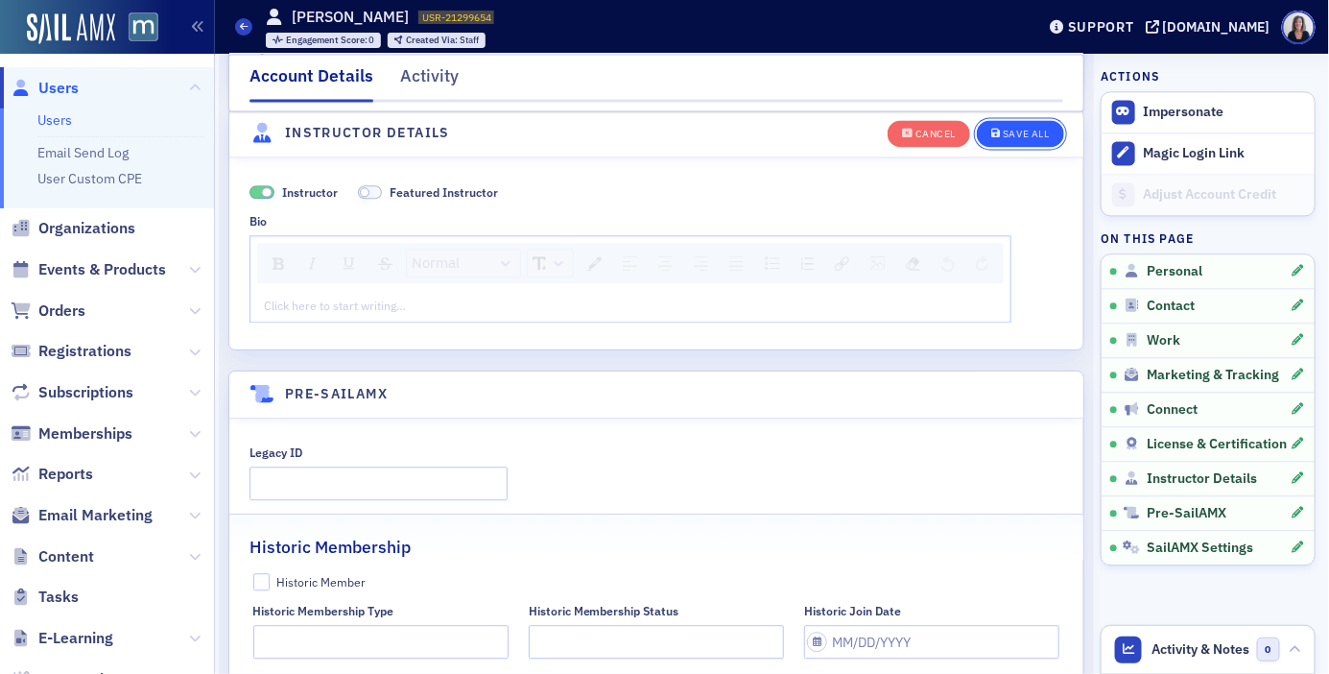
click at [1029, 133] on div "Save All" at bounding box center [1026, 135] width 46 height 11
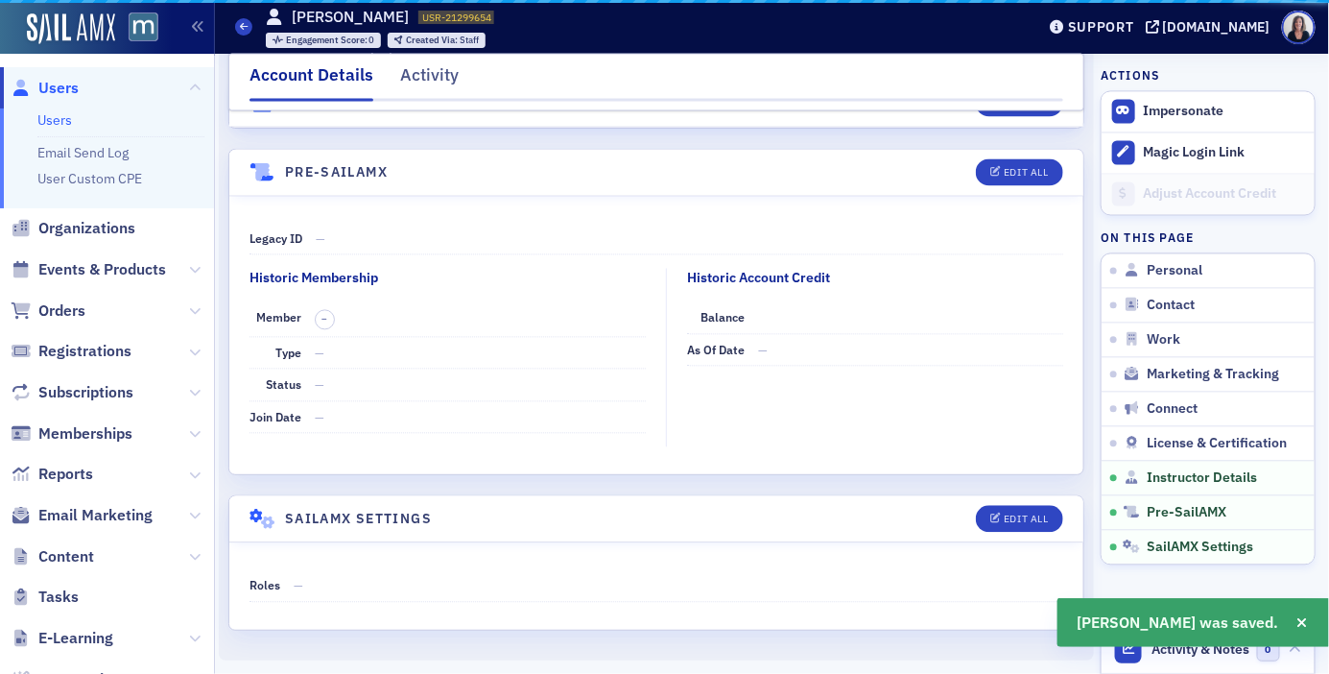
scroll to position [3642, 0]
